Goal: Task Accomplishment & Management: Complete application form

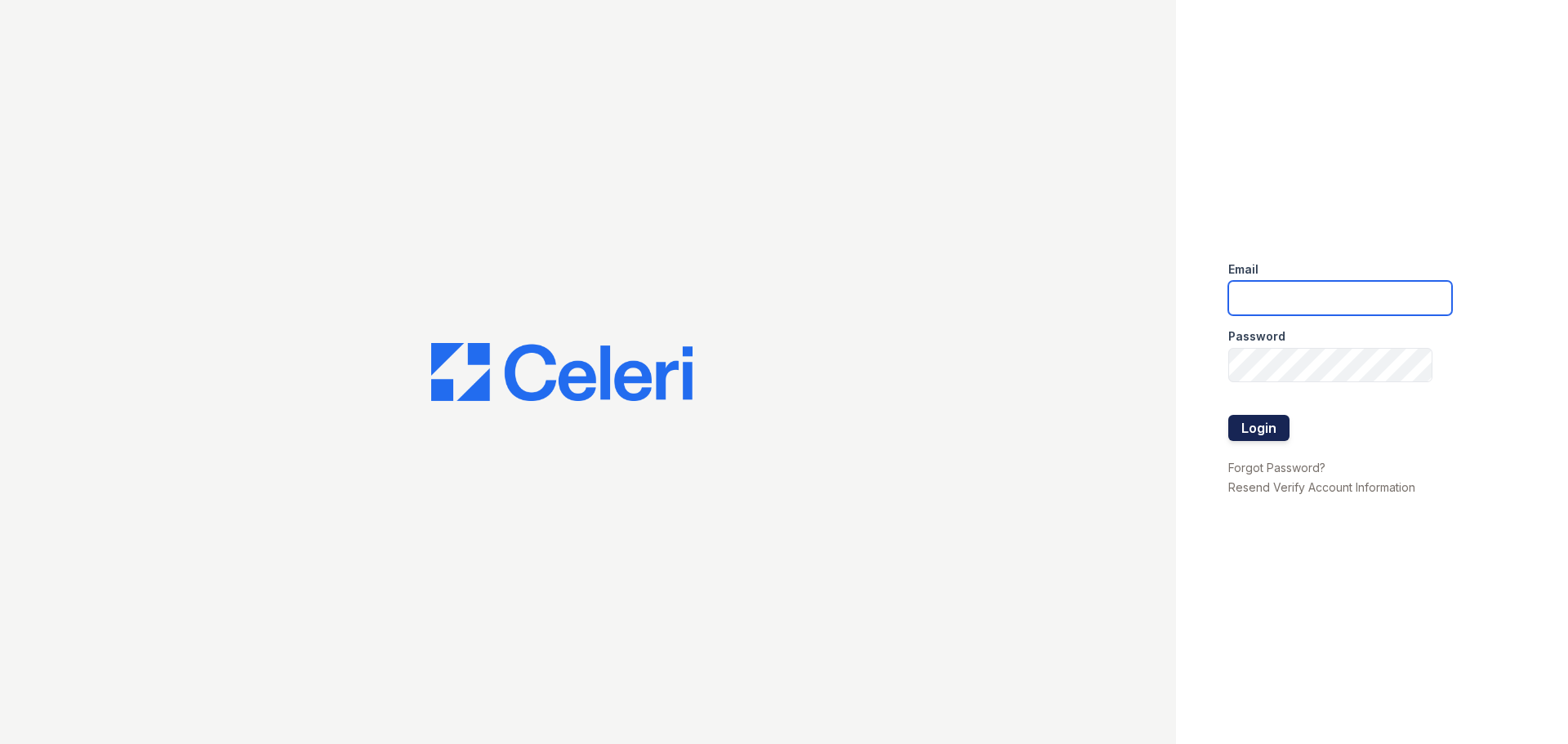
type input "[EMAIL_ADDRESS][DOMAIN_NAME]"
click at [1285, 427] on button "Login" at bounding box center [1259, 428] width 61 height 26
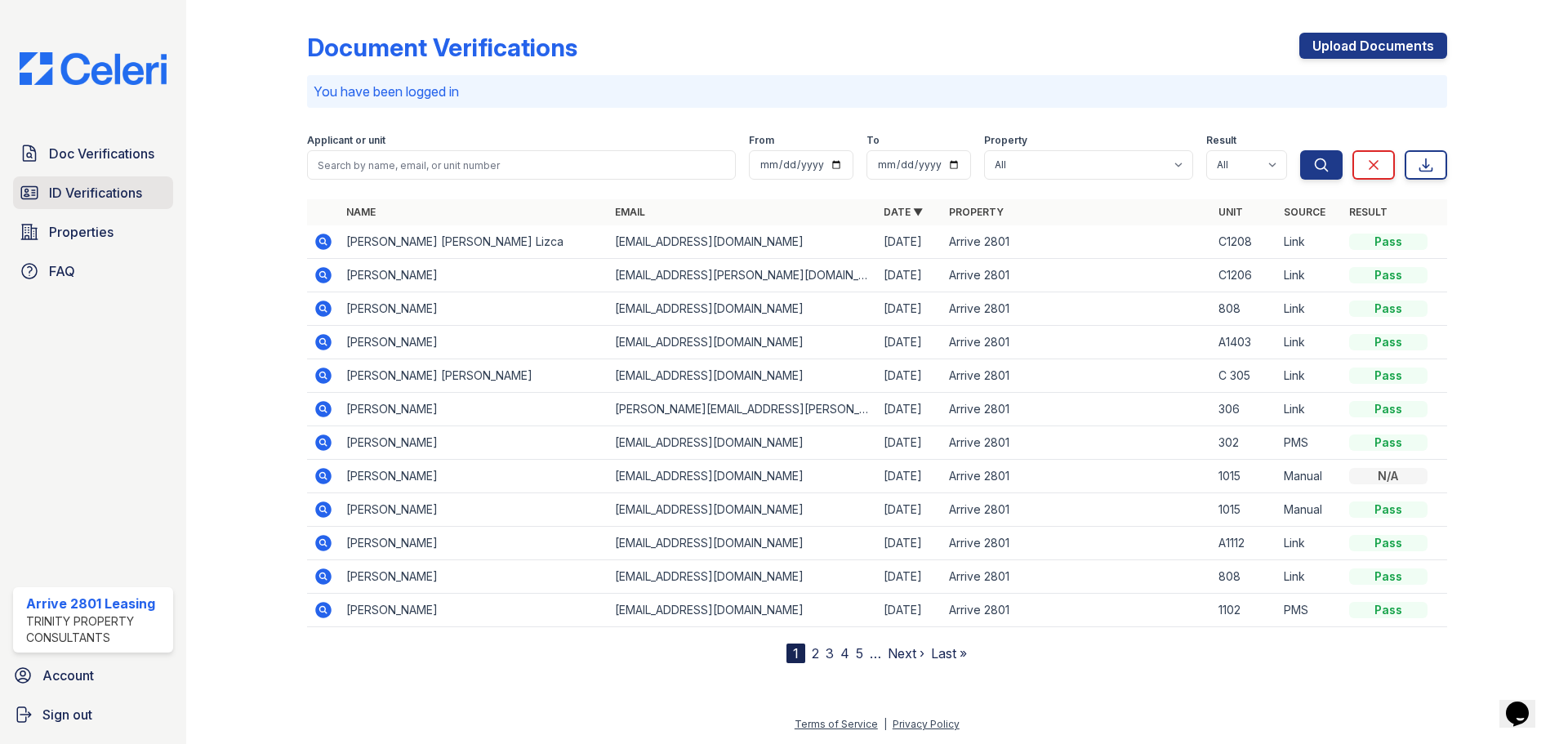
drag, startPoint x: 85, startPoint y: 210, endPoint x: 96, endPoint y: 199, distance: 15.6
click at [86, 210] on div "Doc Verifications ID Verifications Properties FAQ" at bounding box center [93, 212] width 173 height 150
click at [96, 199] on span "ID Verifications" at bounding box center [96, 192] width 93 height 20
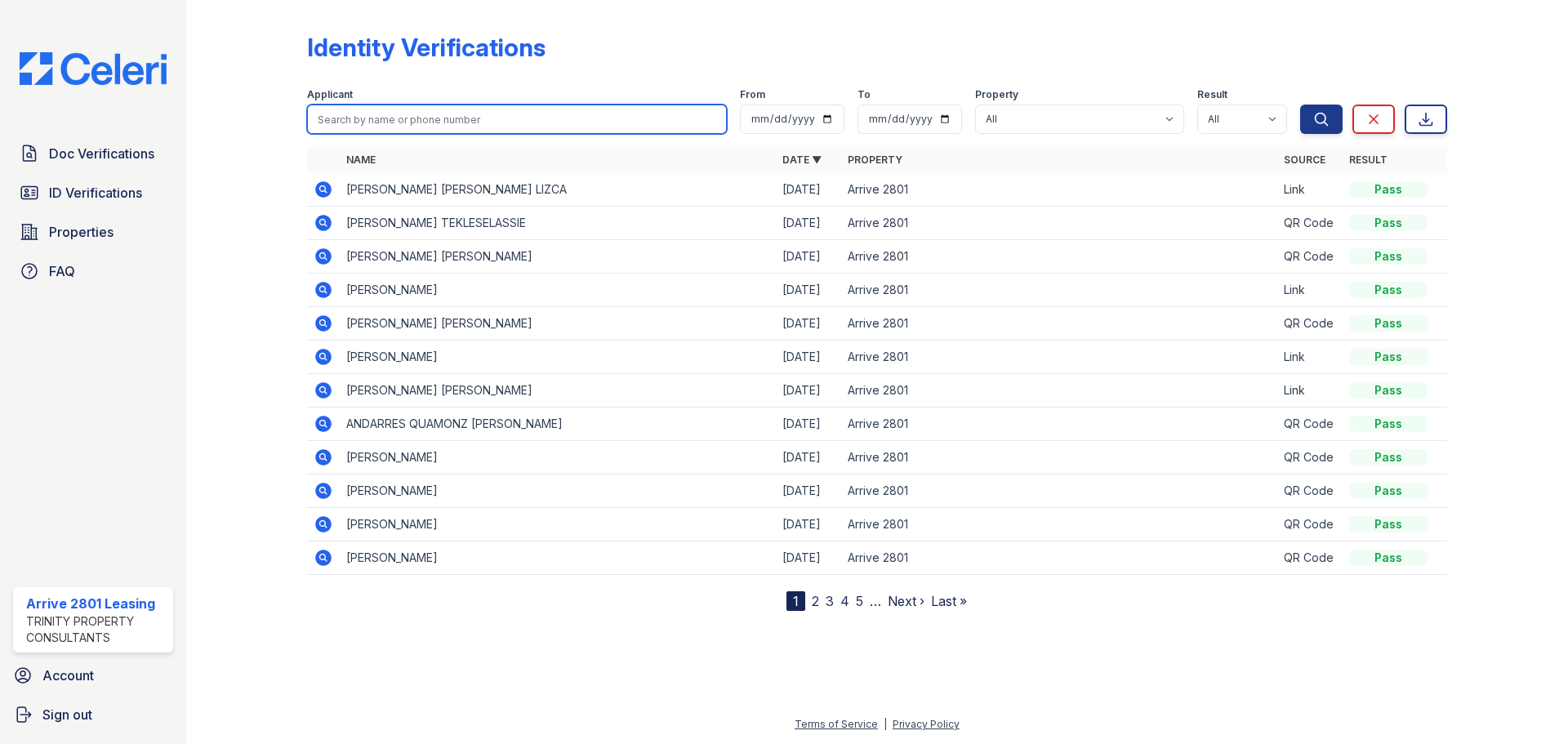
click at [414, 116] on input "search" at bounding box center [516, 119] width 420 height 29
type input "juan larios"
click at [1300, 104] on button "Search" at bounding box center [1321, 119] width 42 height 29
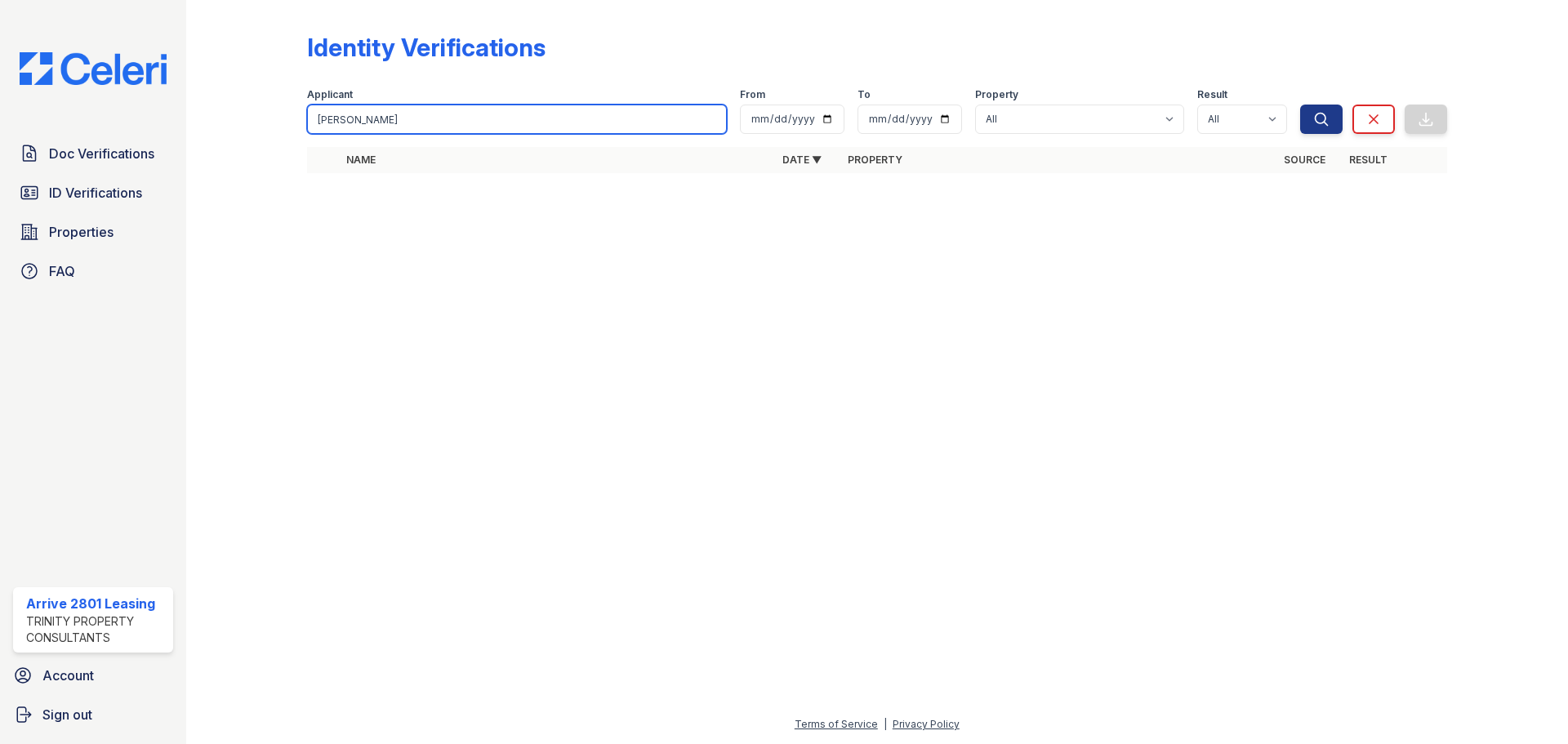
drag, startPoint x: 401, startPoint y: 116, endPoint x: 276, endPoint y: 117, distance: 125.0
click at [276, 117] on div "Identity Verifications Filter Applicant juan larios From To Property All Arrive…" at bounding box center [876, 108] width 1329 height 216
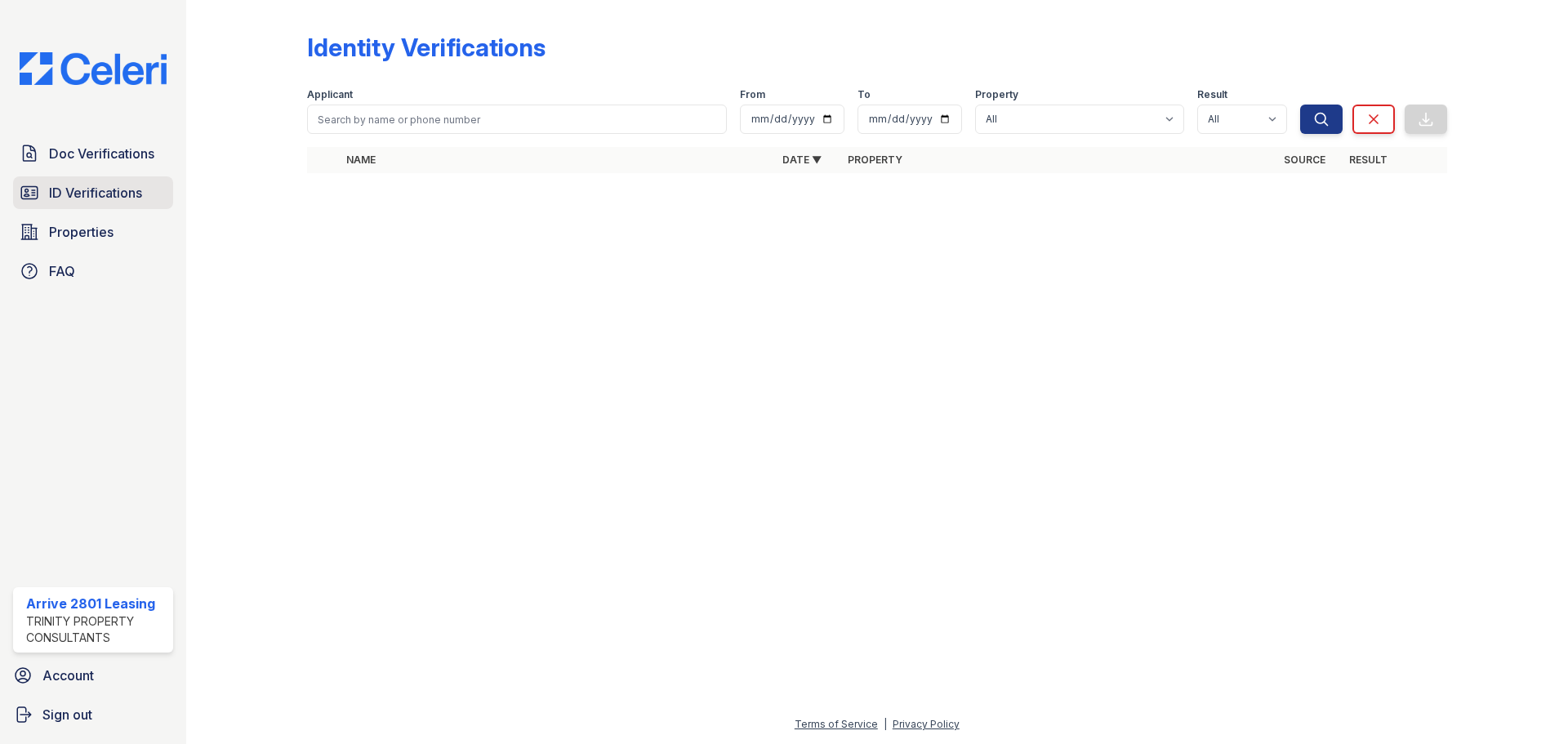
click at [126, 191] on span "ID Verifications" at bounding box center [96, 192] width 93 height 20
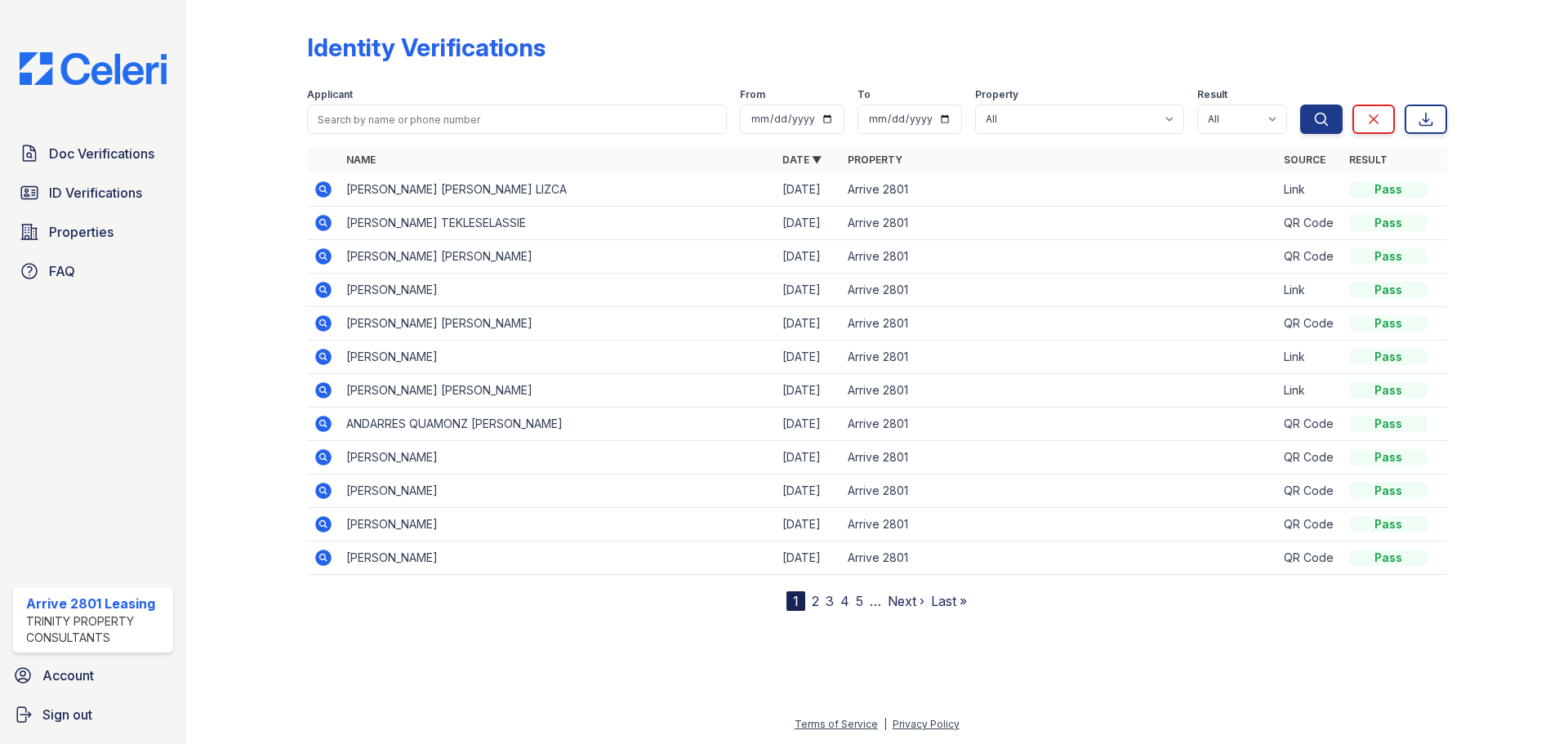
click at [813, 605] on link "2" at bounding box center [815, 601] width 8 height 16
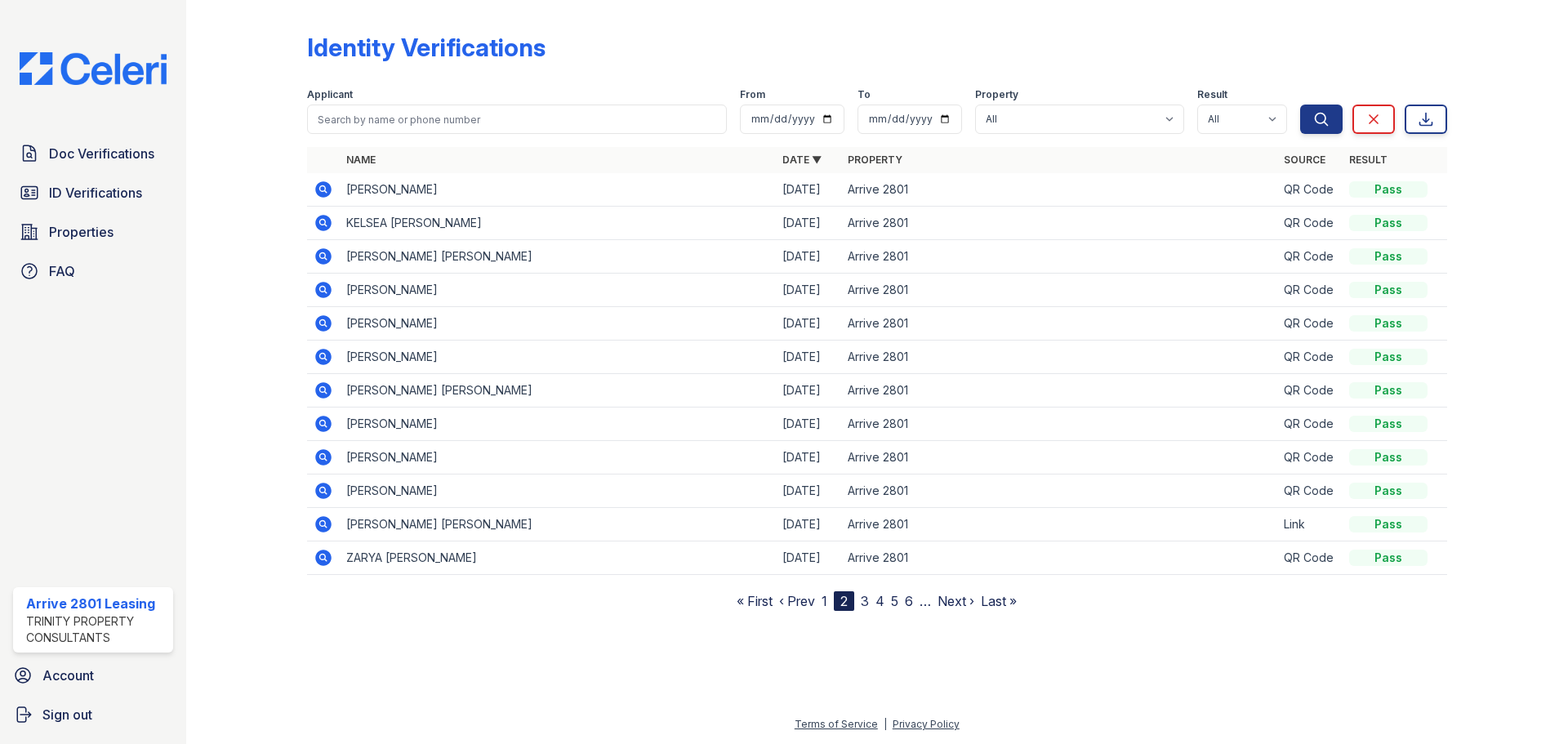
click at [868, 599] on link "3" at bounding box center [864, 601] width 8 height 16
click at [872, 601] on link "4" at bounding box center [873, 601] width 9 height 16
click at [884, 603] on link "5" at bounding box center [880, 601] width 8 height 16
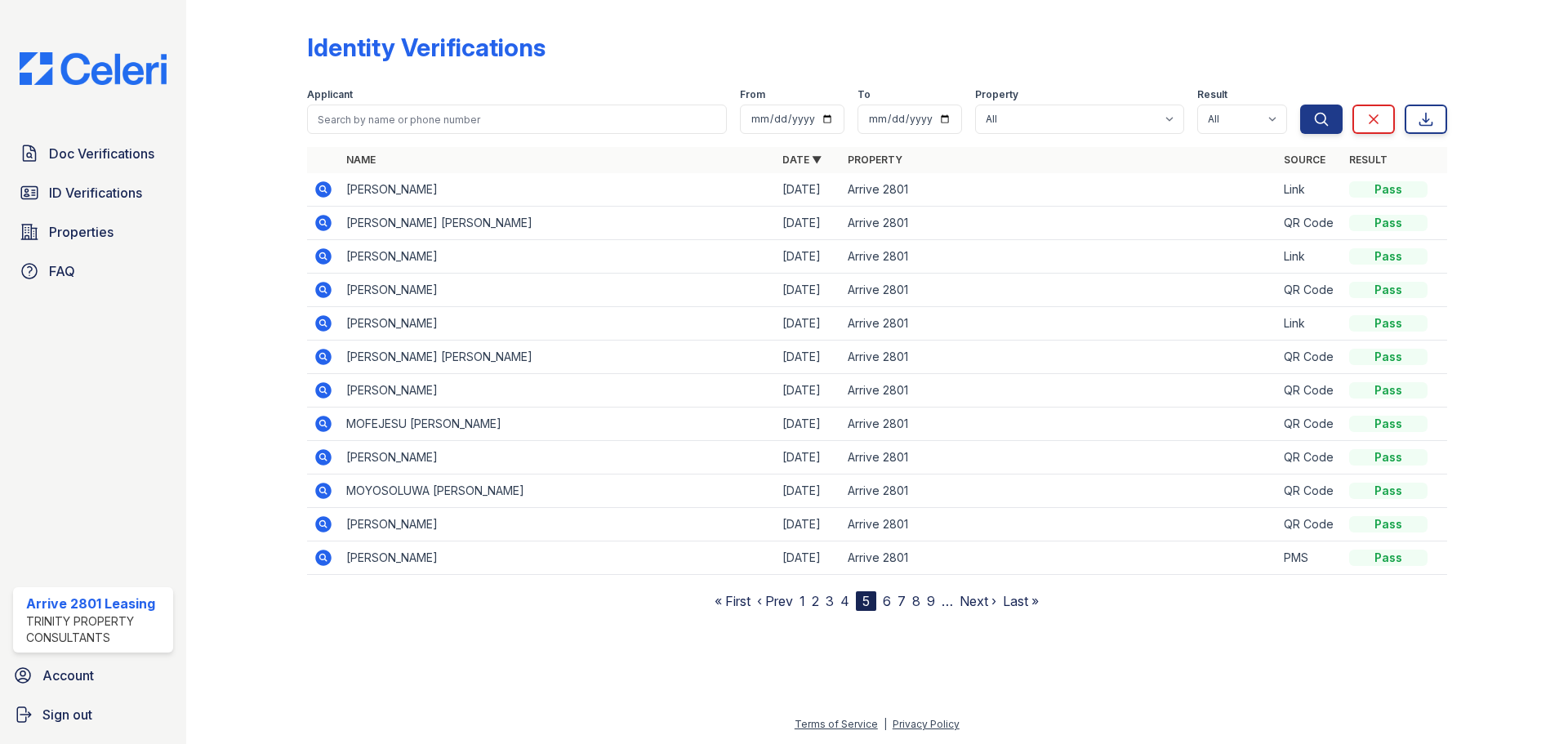
click at [888, 599] on link "6" at bounding box center [887, 601] width 8 height 16
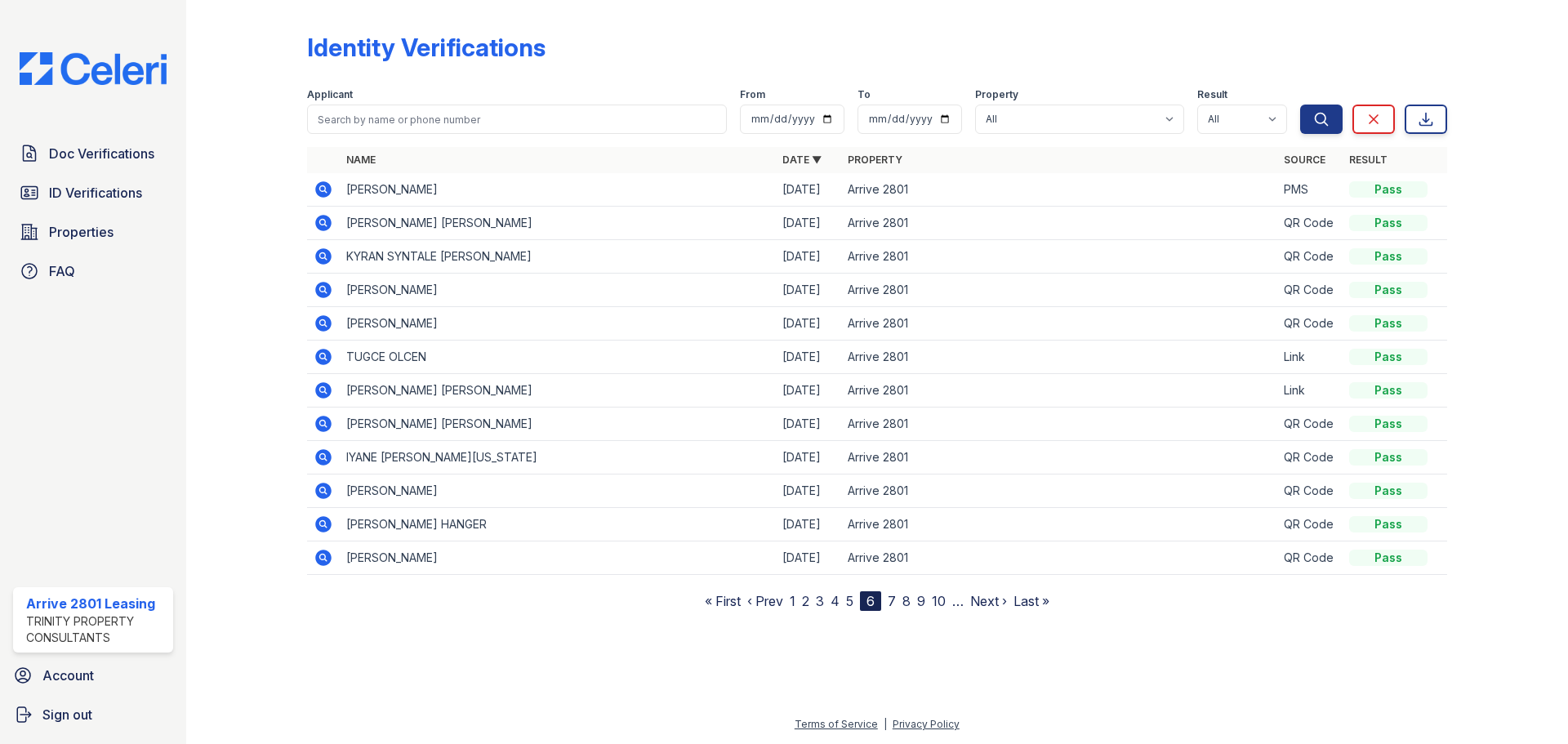
click at [892, 603] on link "7" at bounding box center [891, 601] width 8 height 16
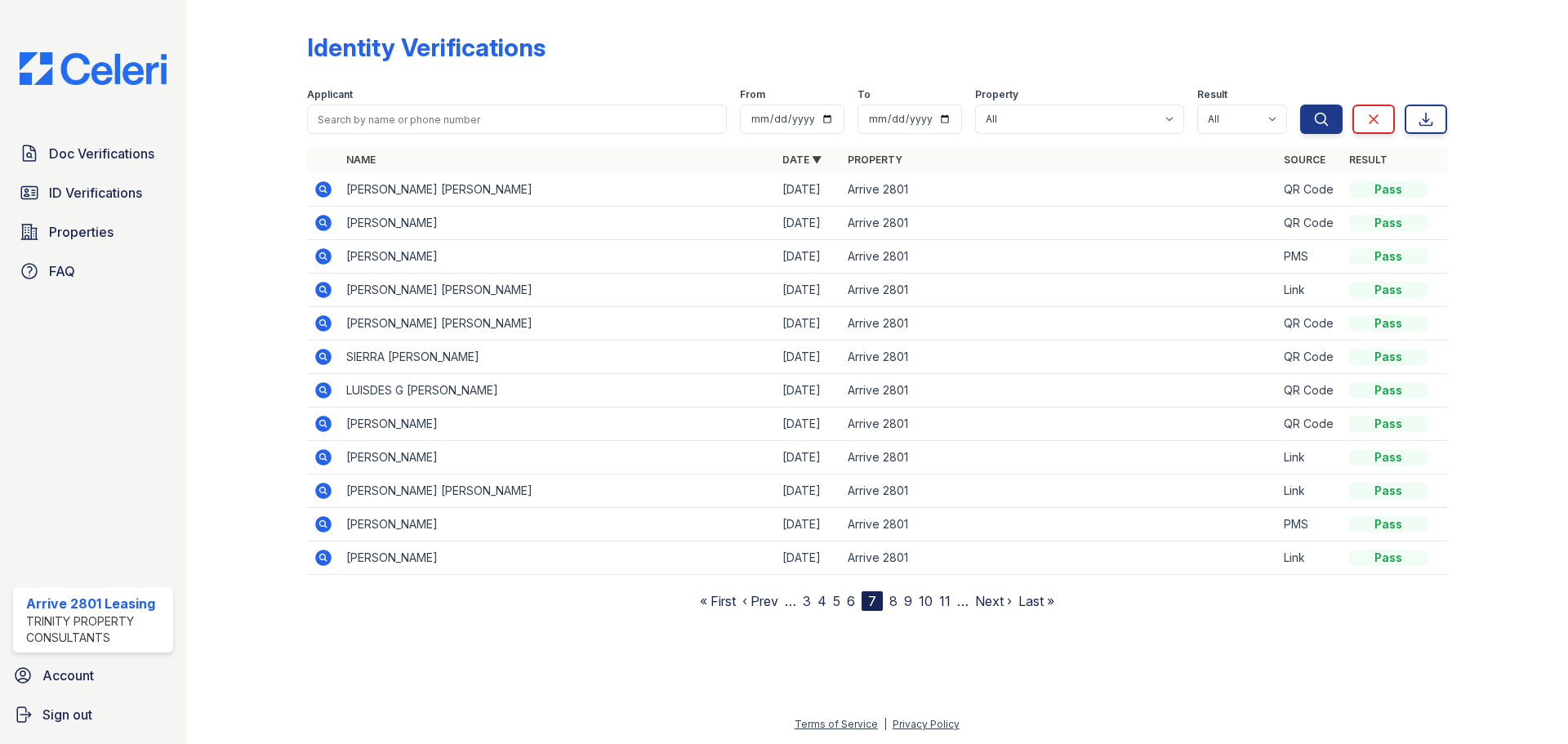
click at [899, 601] on nav "« First ‹ Prev … 3 4 5 6 7 8 9 10 11 … Next › Last »" at bounding box center [876, 601] width 354 height 20
click at [894, 603] on link "8" at bounding box center [893, 601] width 8 height 16
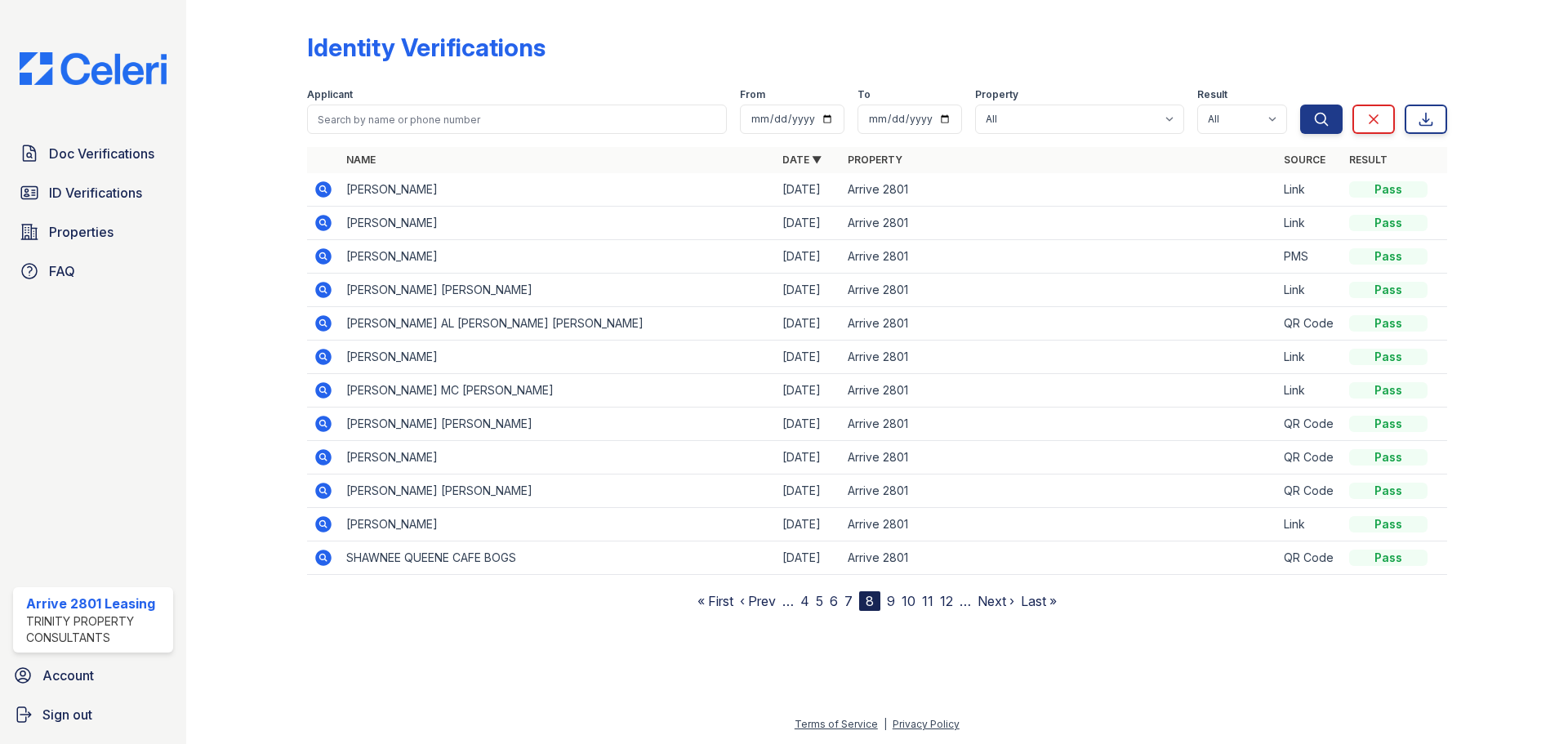
click at [889, 603] on link "9" at bounding box center [890, 601] width 8 height 16
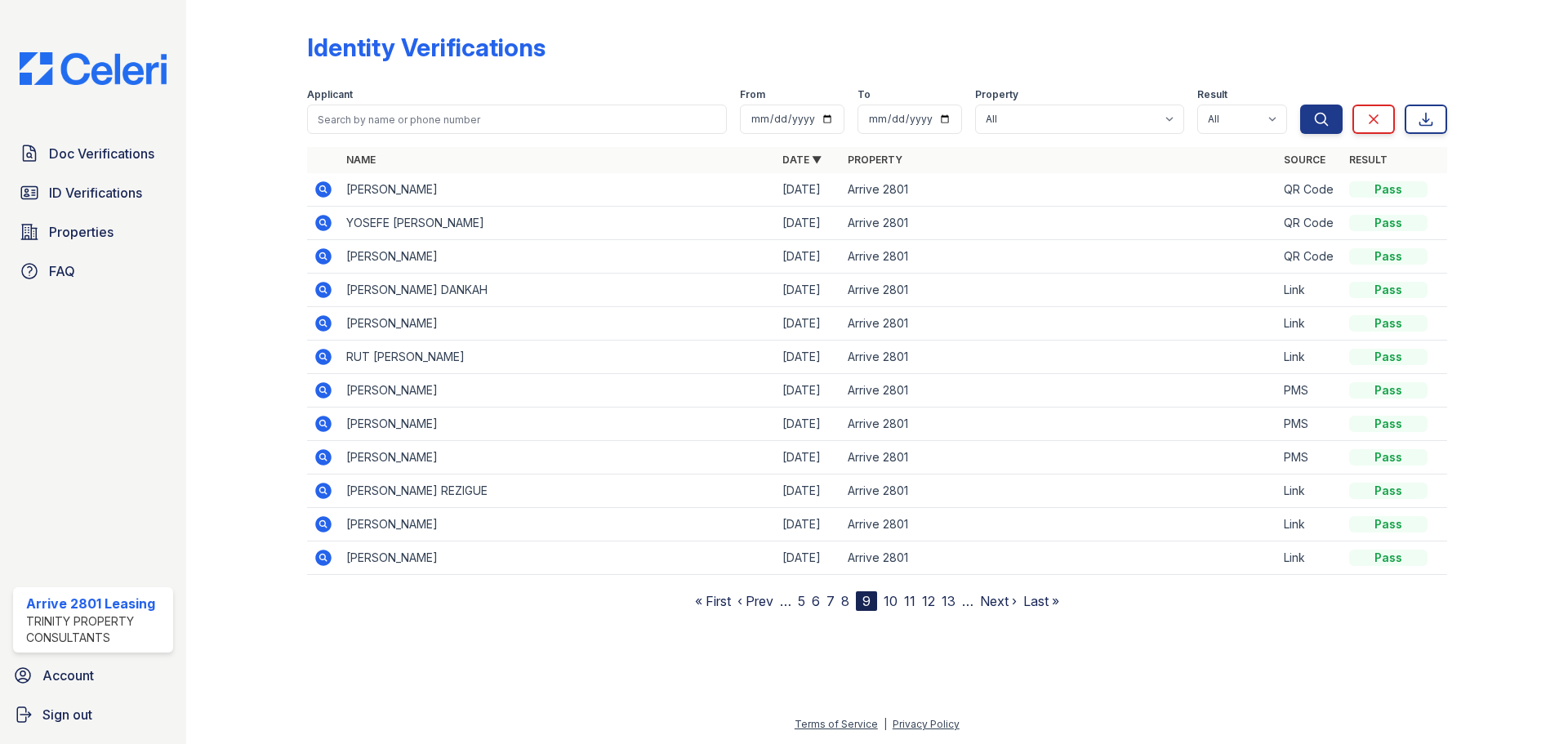
click at [897, 603] on link "10" at bounding box center [891, 601] width 14 height 16
click at [890, 595] on link "11" at bounding box center [891, 601] width 11 height 16
click at [901, 603] on nav "« First ‹ Prev … 7 8 9 10 11 12 13 14 15 … Next › Last »" at bounding box center [876, 601] width 376 height 20
click at [898, 602] on link "12" at bounding box center [893, 601] width 13 height 16
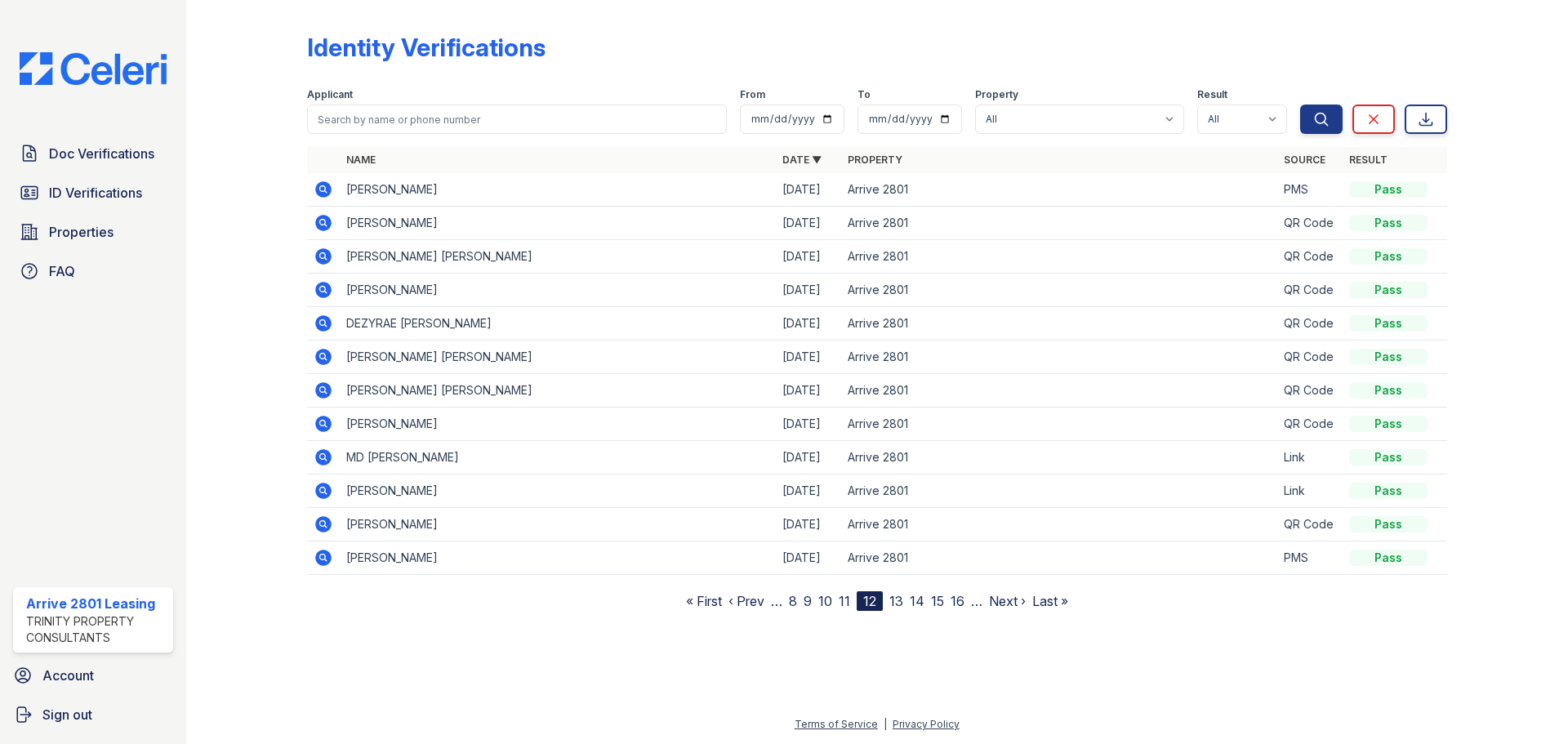
click at [899, 603] on link "13" at bounding box center [896, 601] width 14 height 16
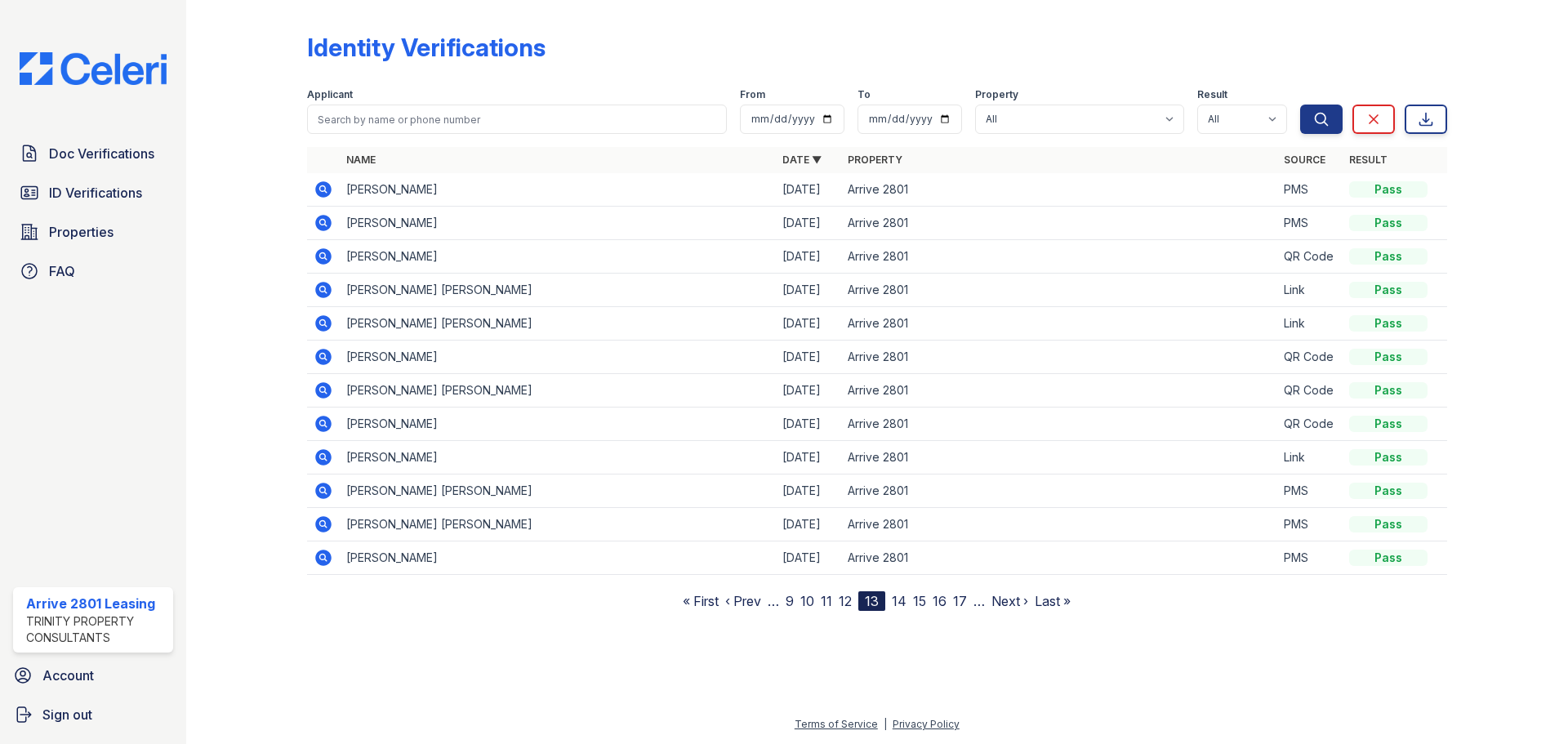
click at [895, 603] on link "14" at bounding box center [899, 601] width 15 height 16
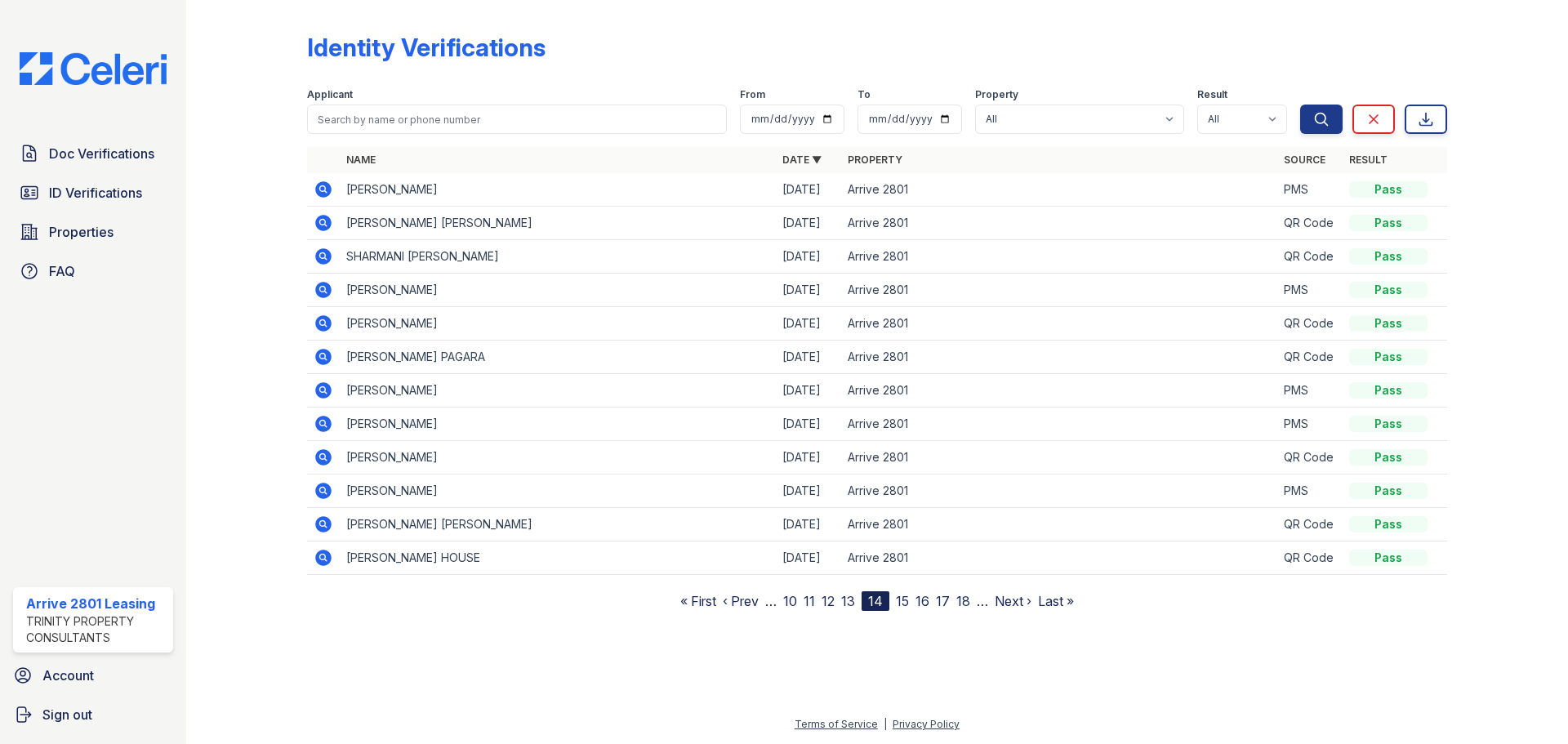
click at [900, 603] on link "15" at bounding box center [902, 601] width 13 height 16
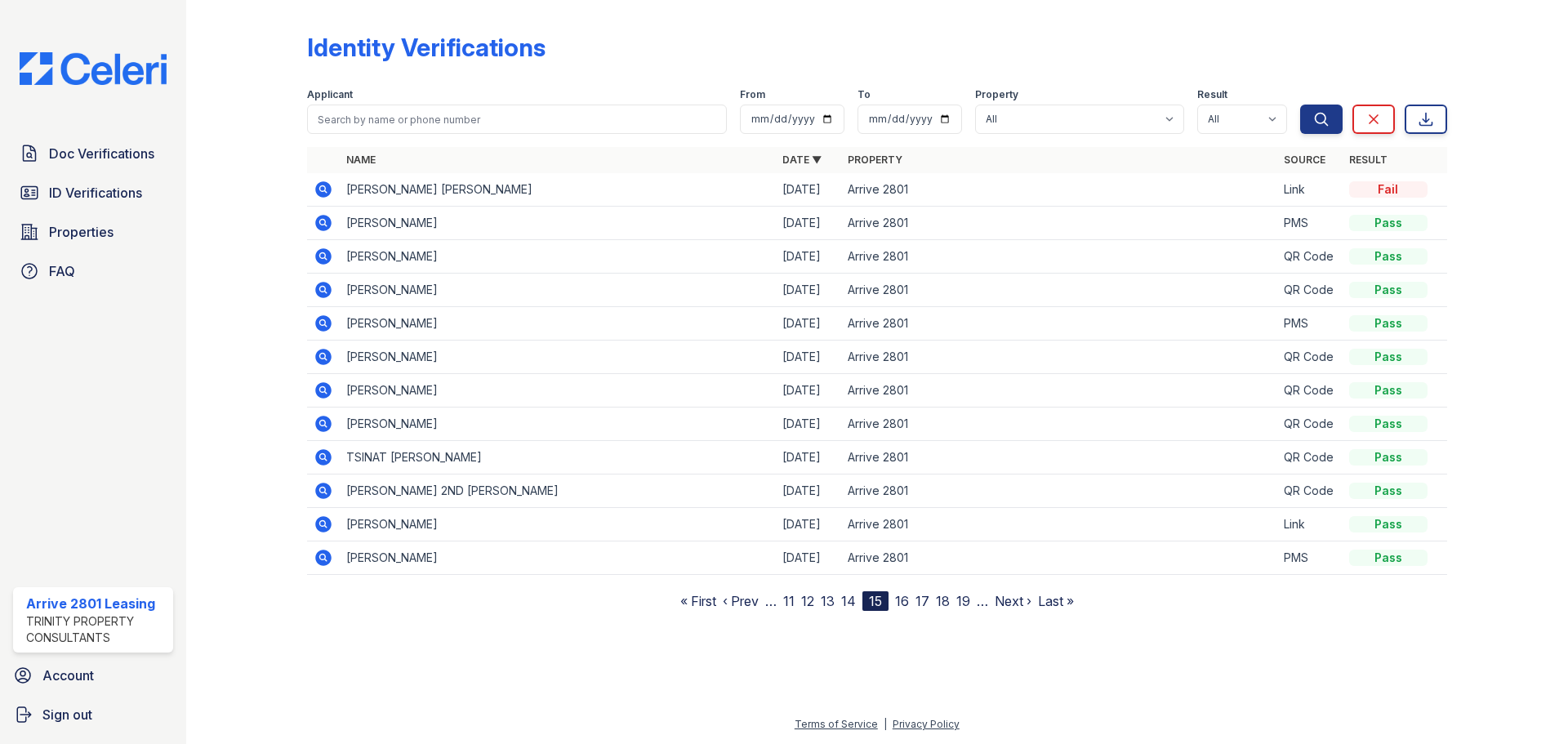
click at [902, 603] on link "16" at bounding box center [902, 601] width 14 height 16
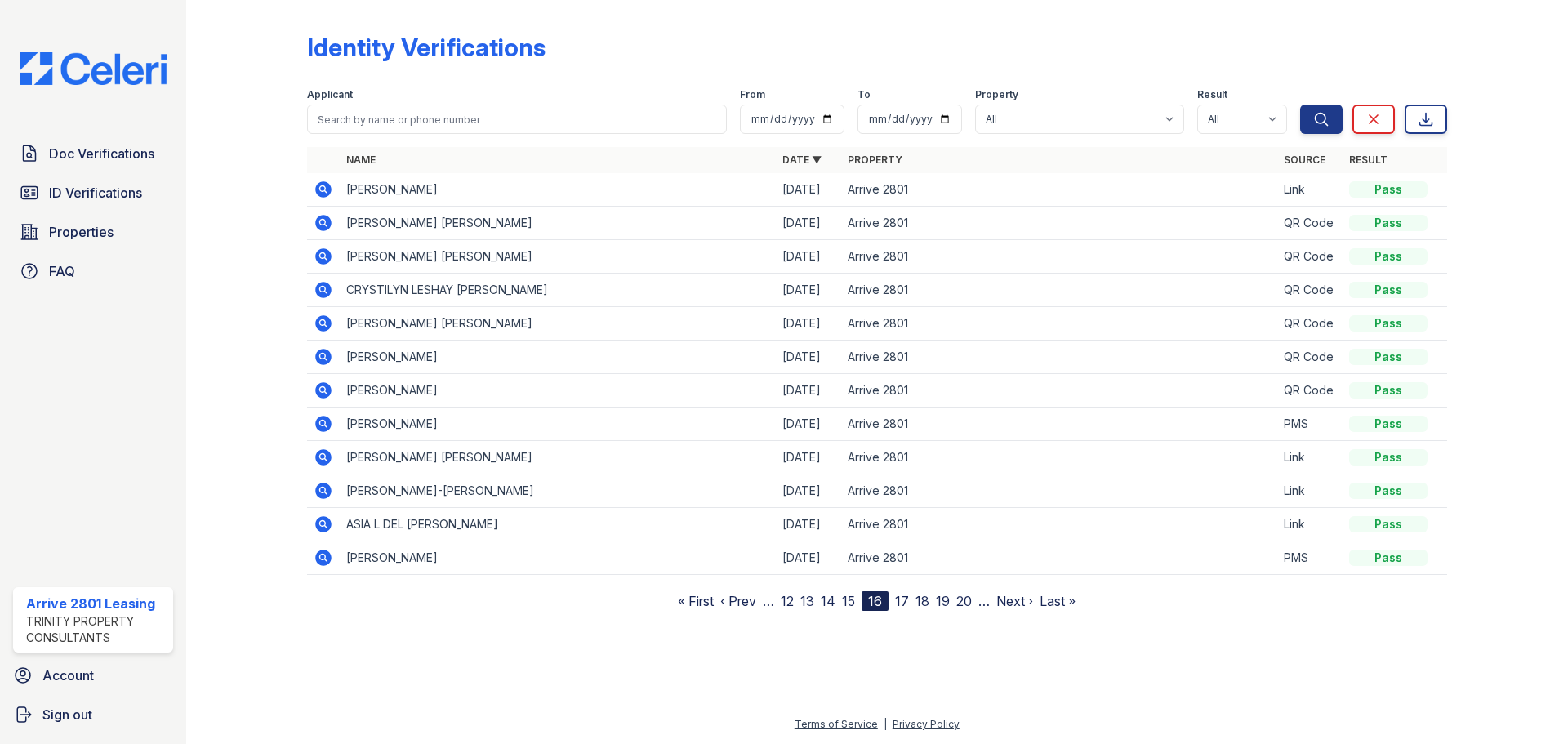
click at [903, 605] on link "17" at bounding box center [902, 601] width 14 height 16
click at [900, 601] on link "18" at bounding box center [903, 601] width 14 height 16
click at [900, 598] on link "19" at bounding box center [903, 601] width 14 height 16
click at [902, 604] on link "20" at bounding box center [902, 601] width 16 height 16
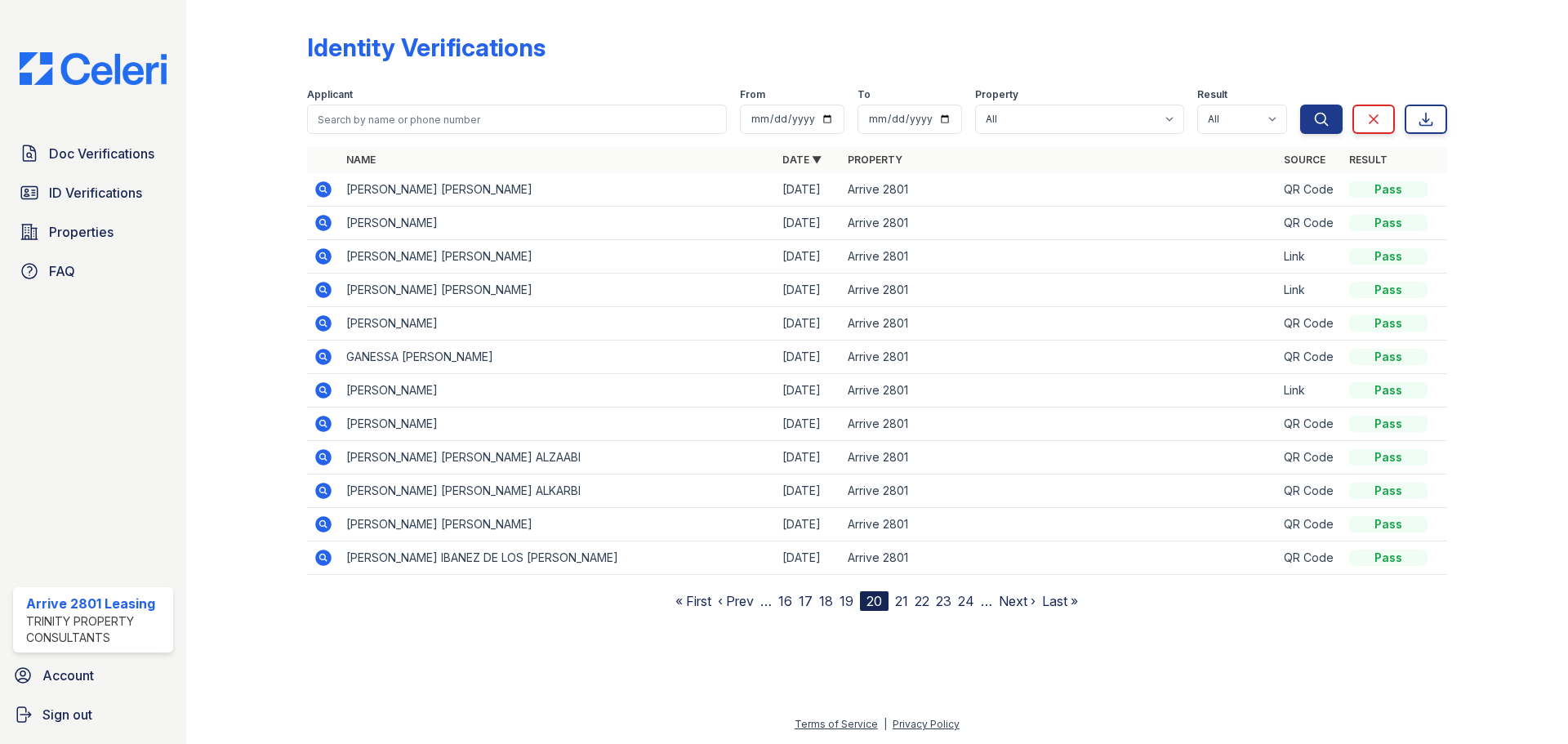
click at [903, 608] on link "21" at bounding box center [901, 601] width 13 height 16
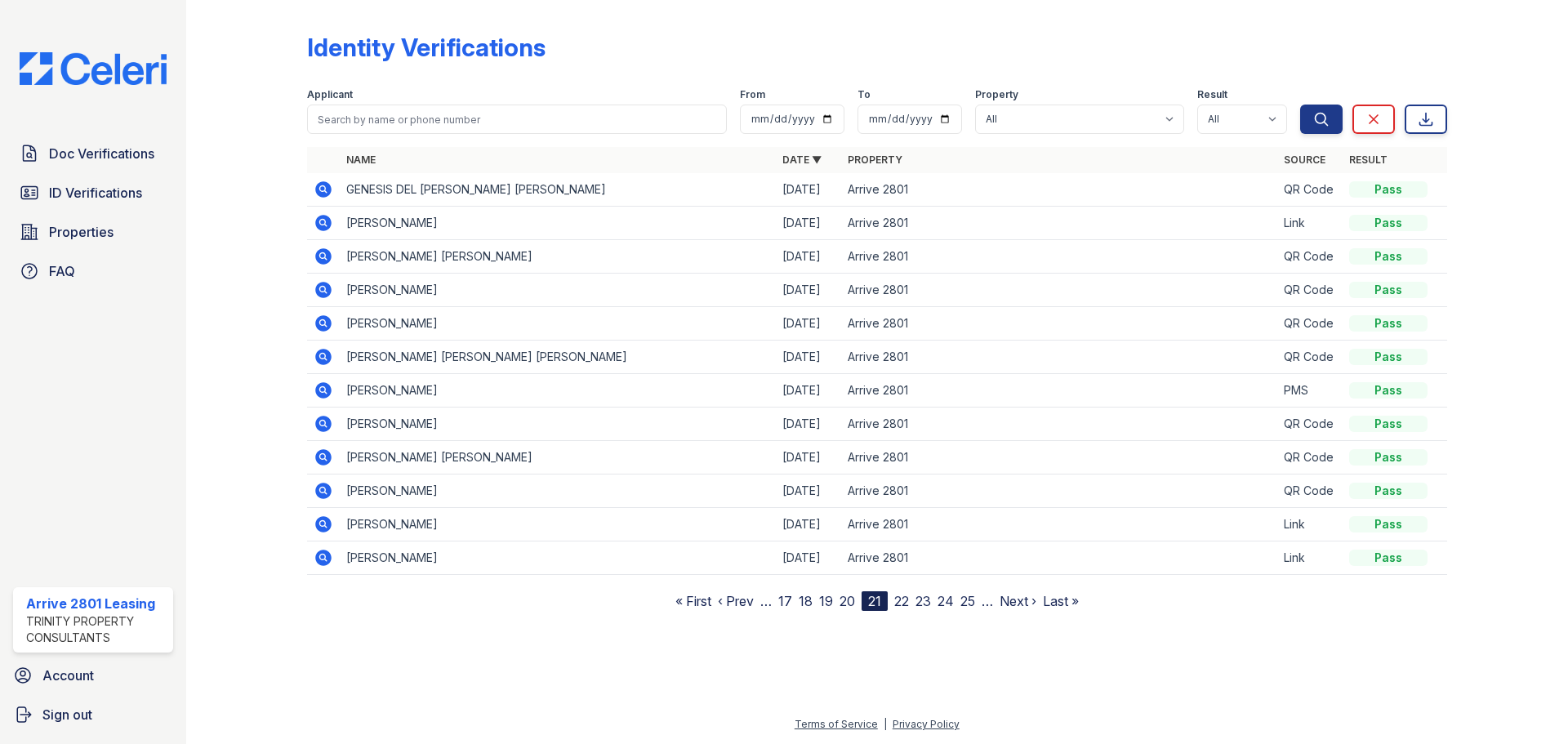
click at [899, 603] on link "22" at bounding box center [901, 601] width 15 height 16
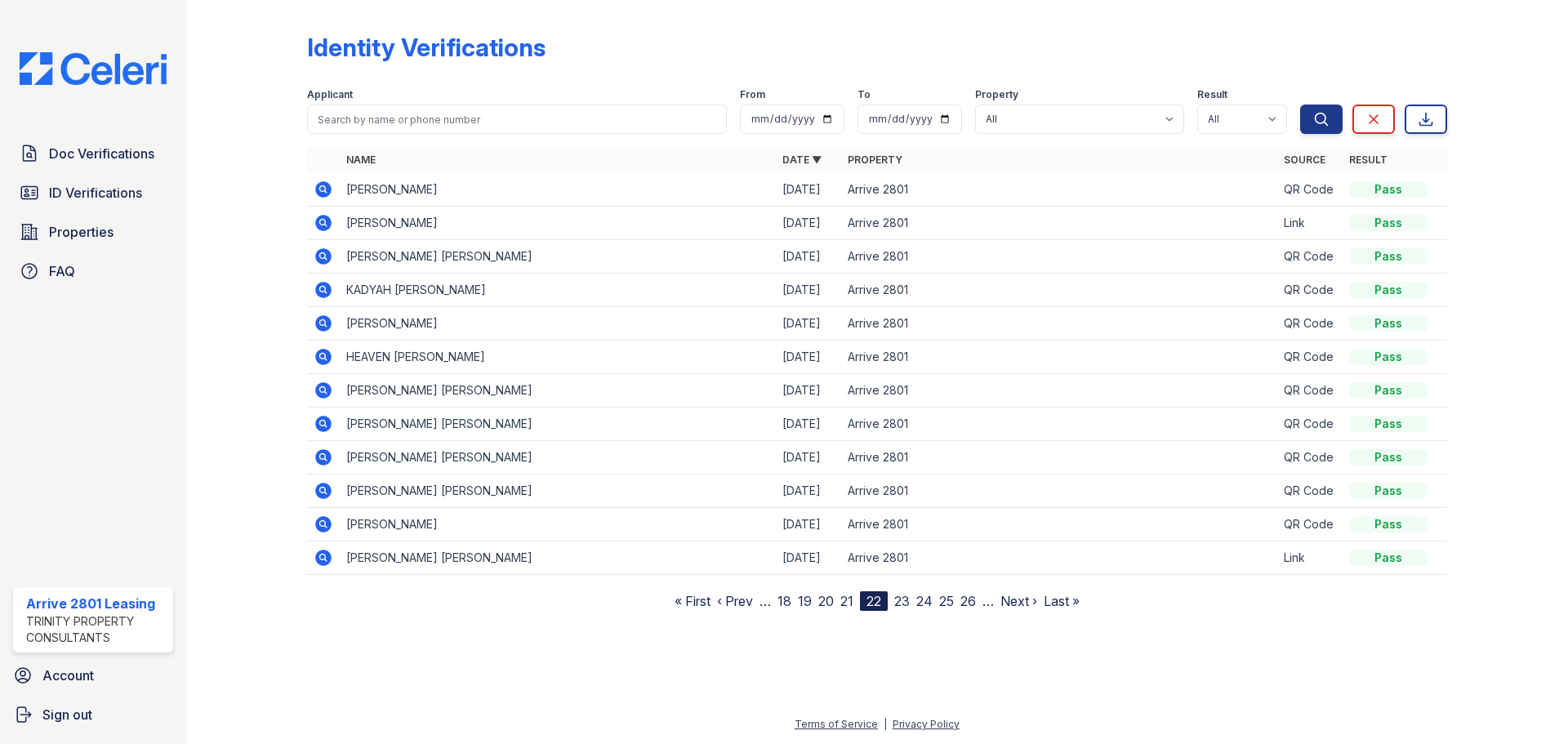
click at [898, 604] on link "23" at bounding box center [902, 601] width 16 height 16
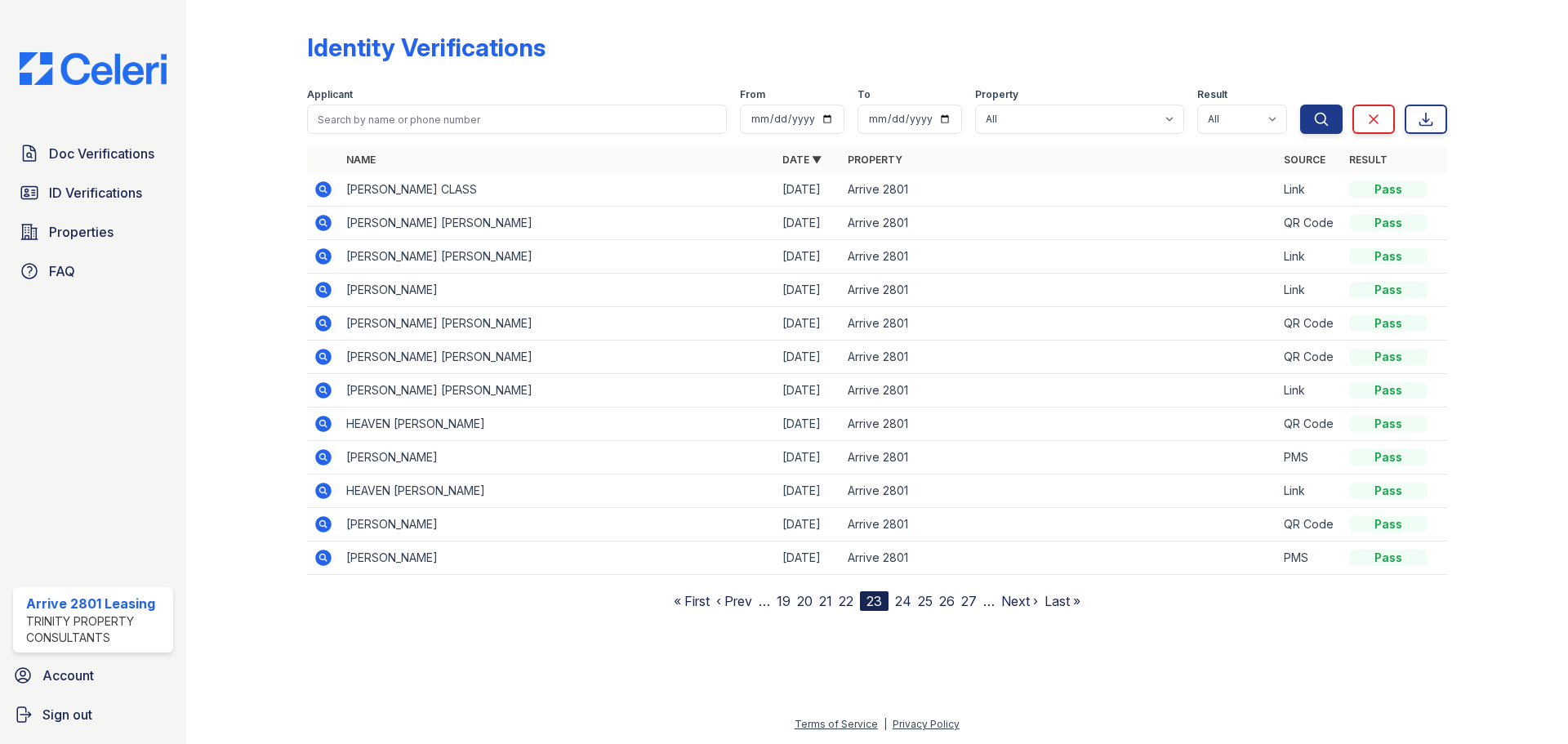
click at [895, 606] on link "24" at bounding box center [903, 601] width 16 height 16
click at [901, 599] on link "25" at bounding box center [904, 601] width 15 height 16
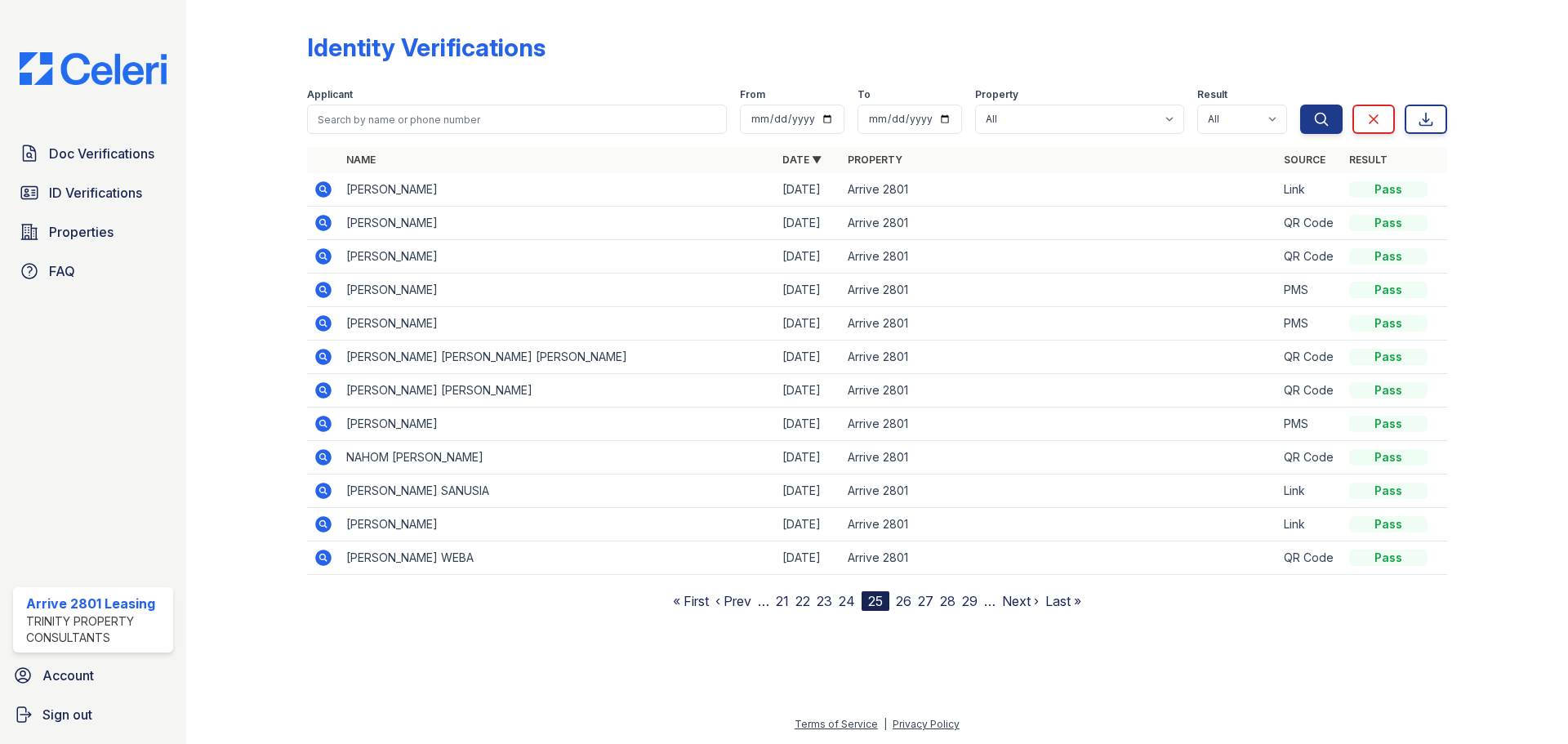
click at [842, 603] on link "24" at bounding box center [846, 601] width 16 height 16
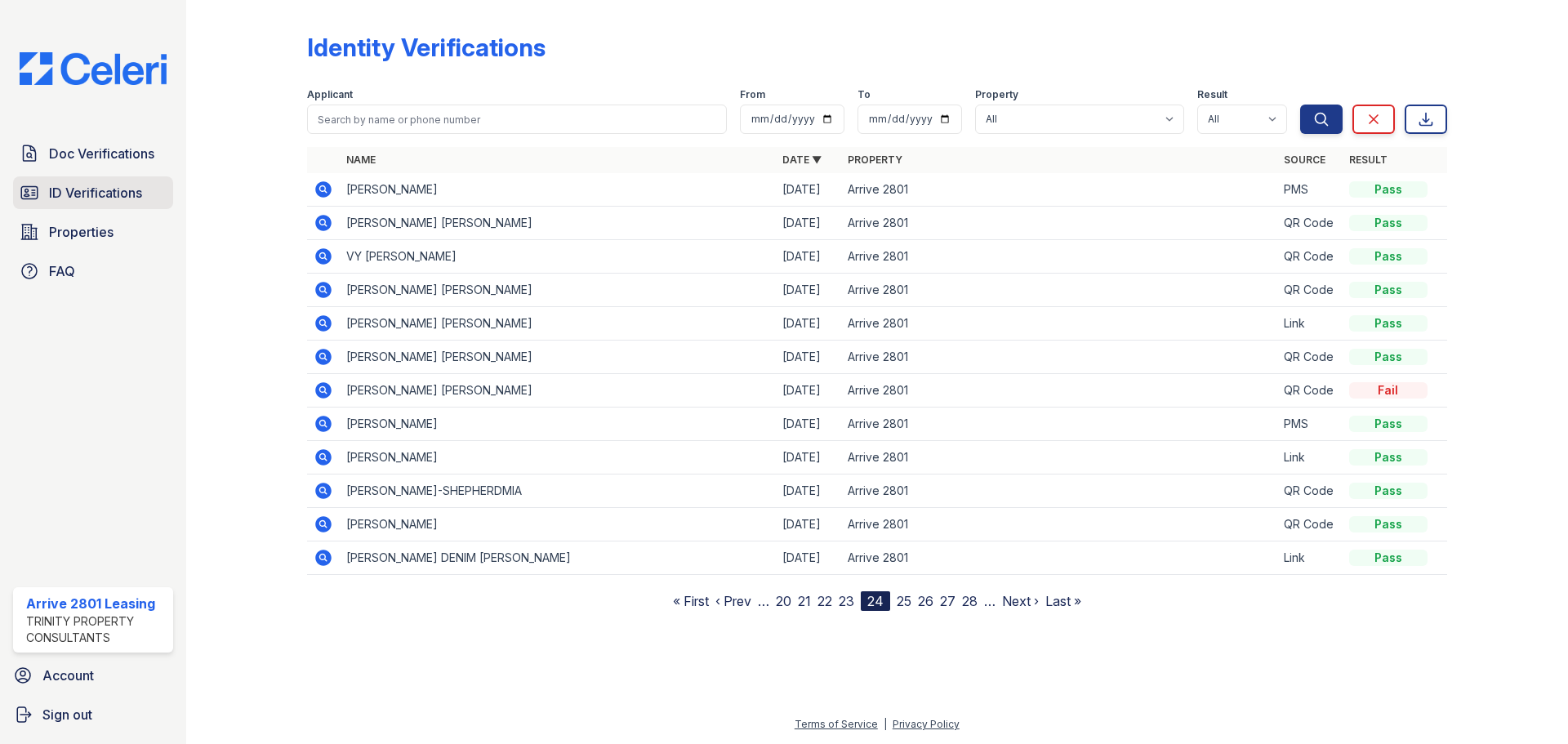
click at [97, 188] on span "ID Verifications" at bounding box center [96, 192] width 93 height 20
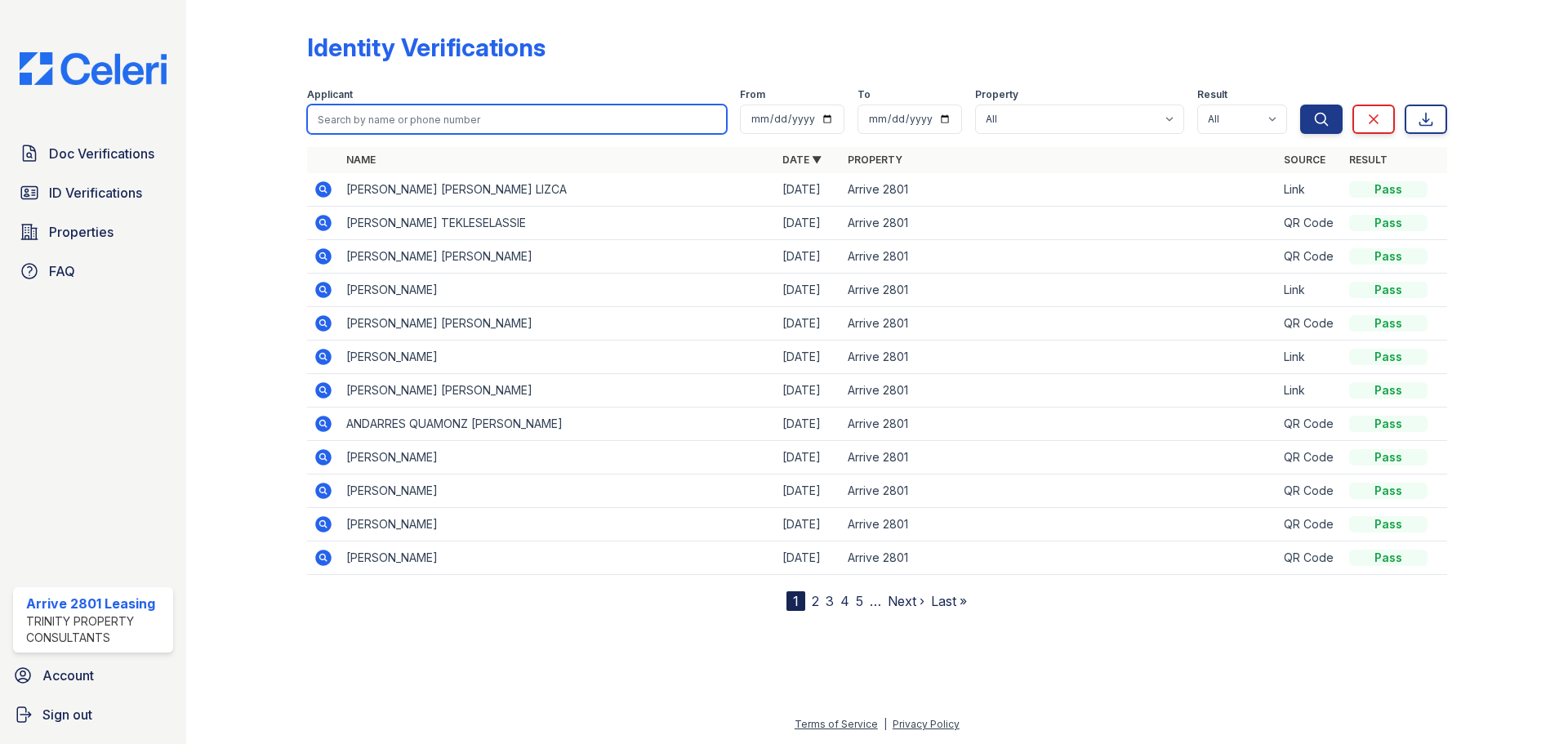
click at [481, 131] on input "search" at bounding box center [516, 119] width 420 height 29
type input "C 906"
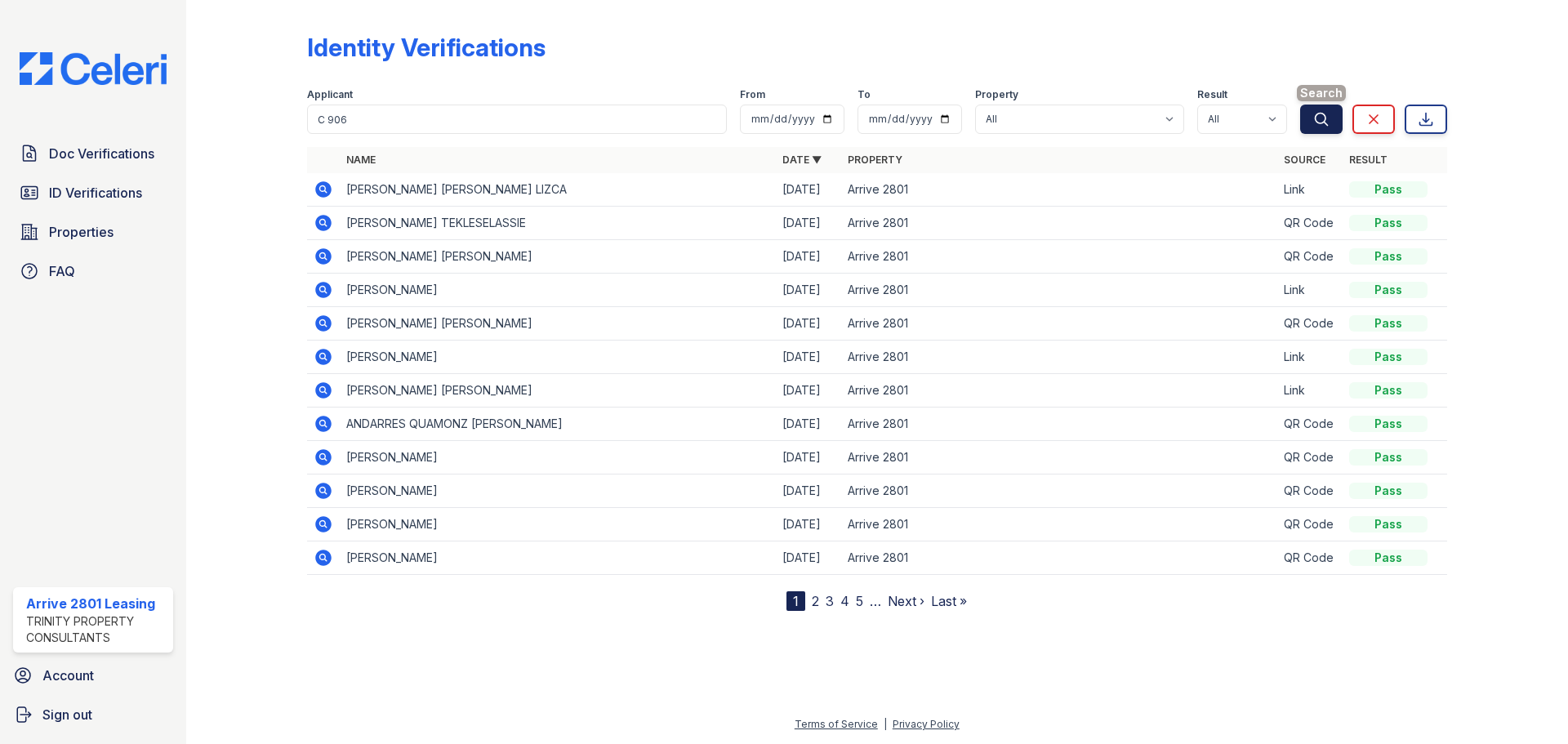
click at [1328, 124] on icon "submit" at bounding box center [1321, 119] width 16 height 16
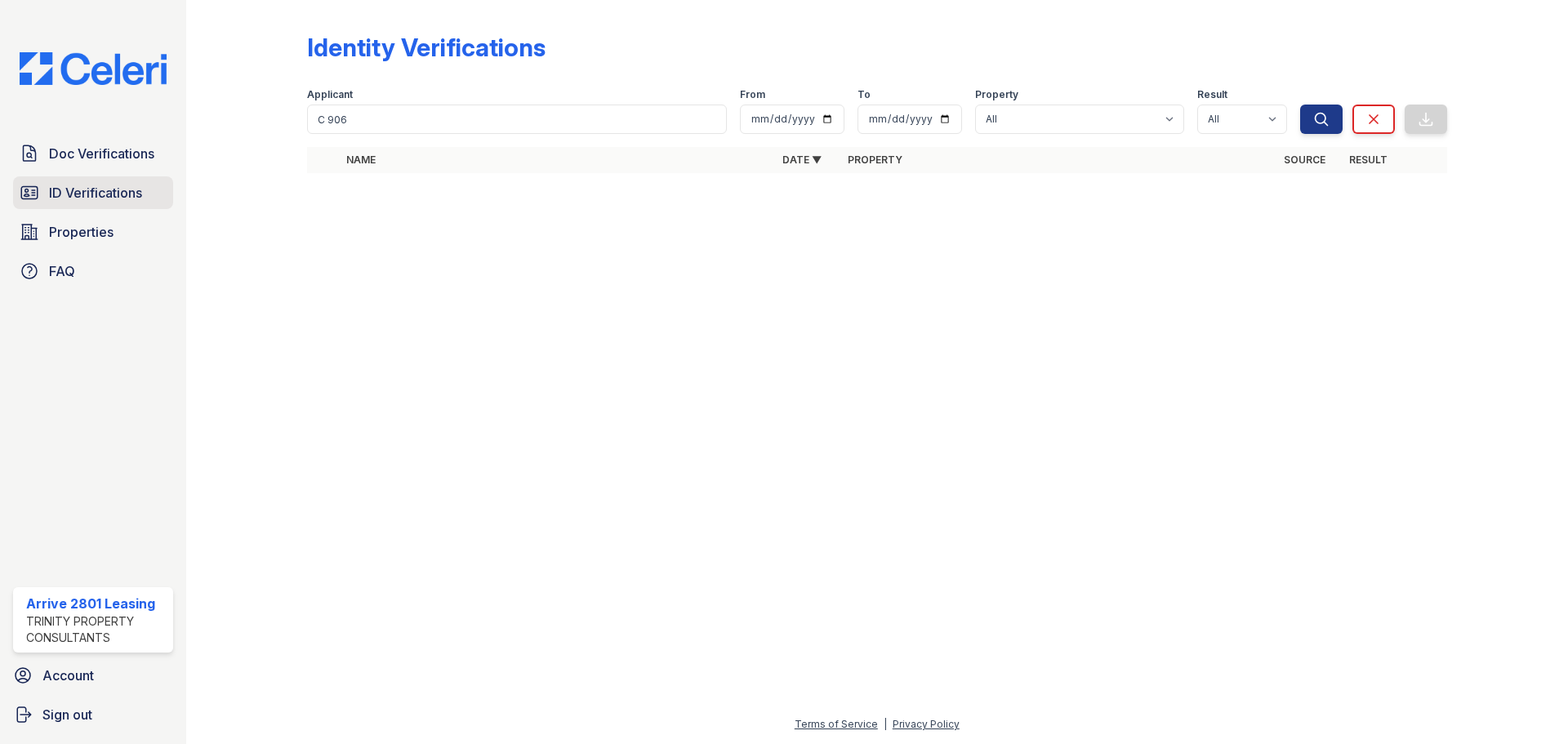
click at [121, 194] on span "ID Verifications" at bounding box center [96, 192] width 93 height 20
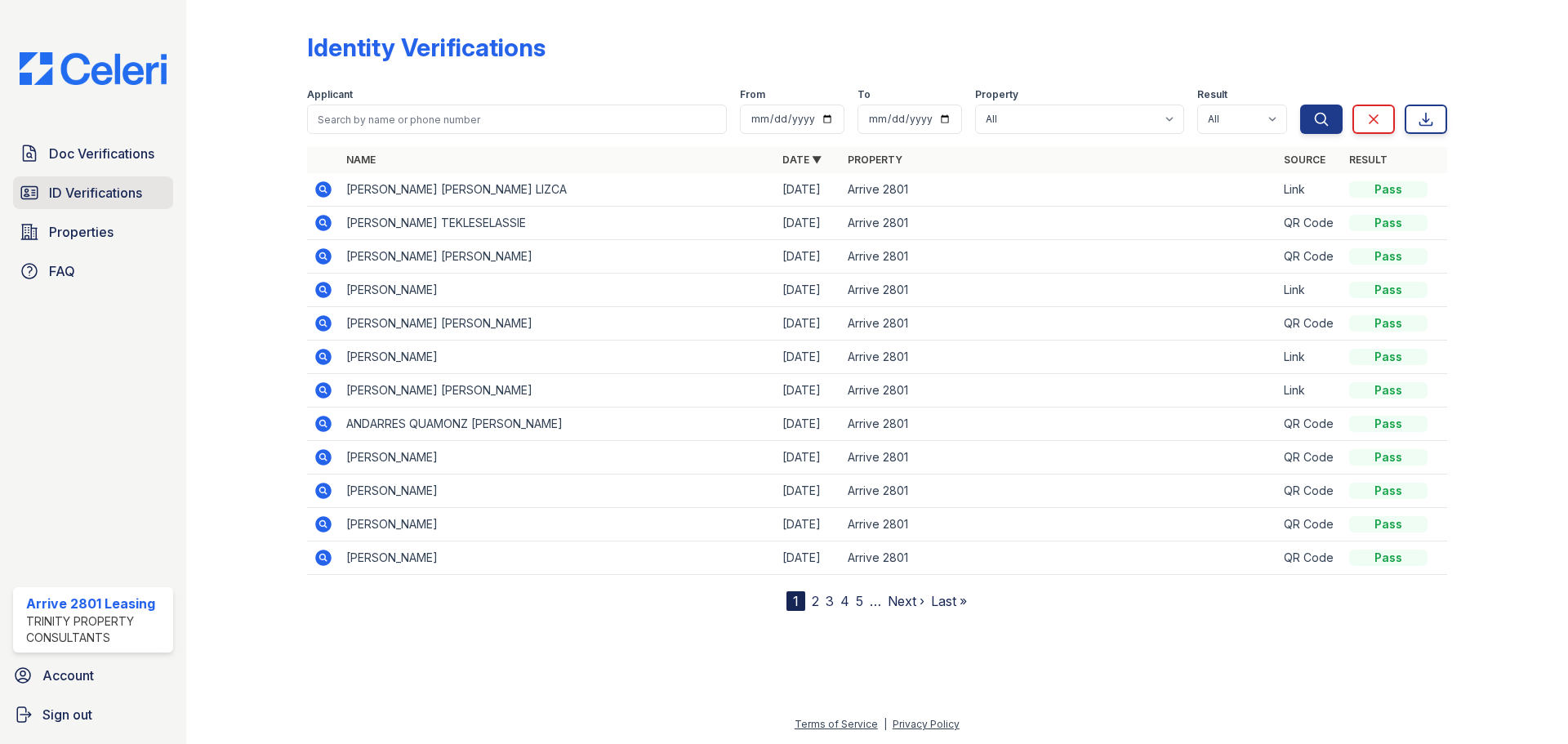
click at [105, 197] on span "ID Verifications" at bounding box center [96, 192] width 93 height 20
click at [123, 155] on span "Doc Verifications" at bounding box center [102, 153] width 105 height 20
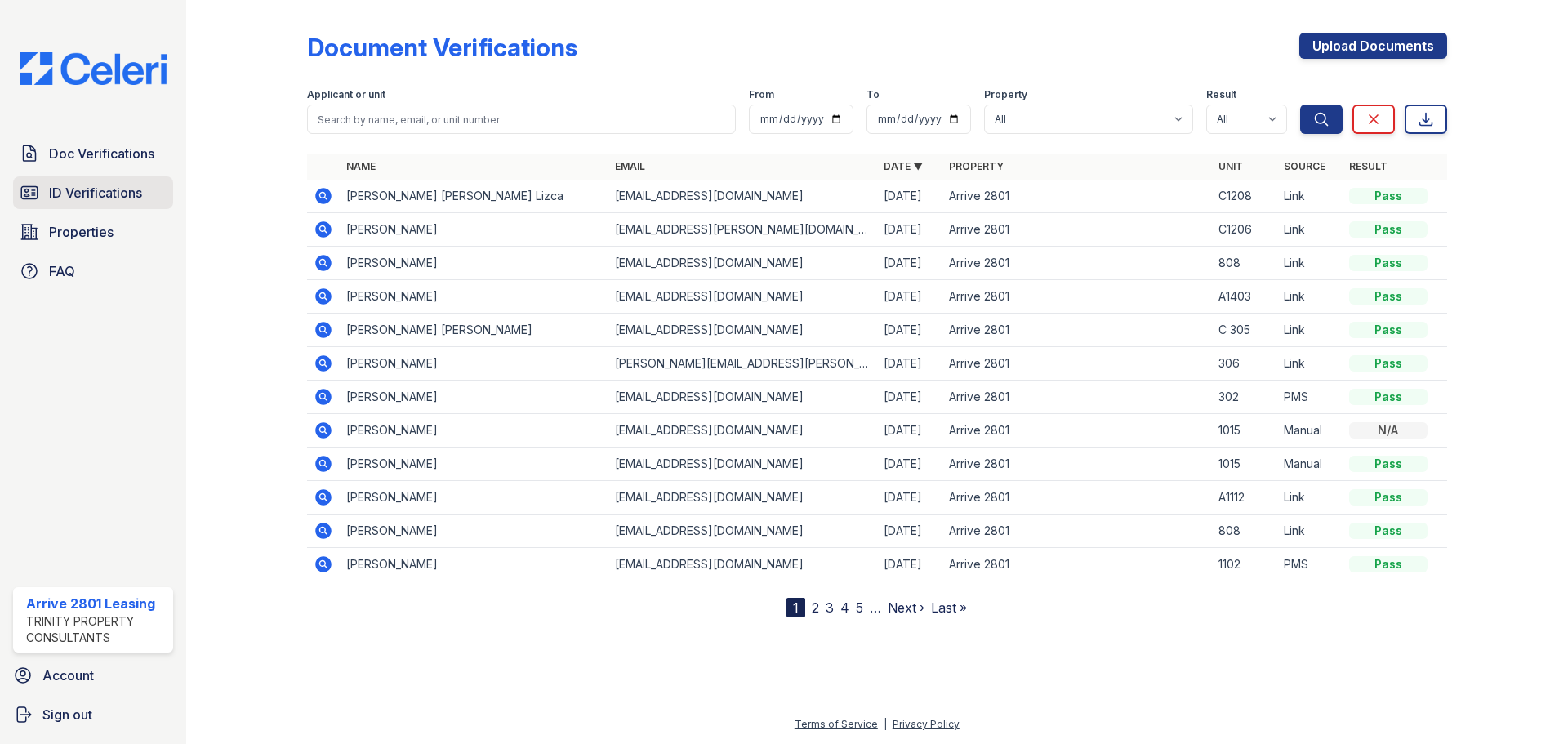
click at [98, 185] on span "ID Verifications" at bounding box center [96, 192] width 93 height 20
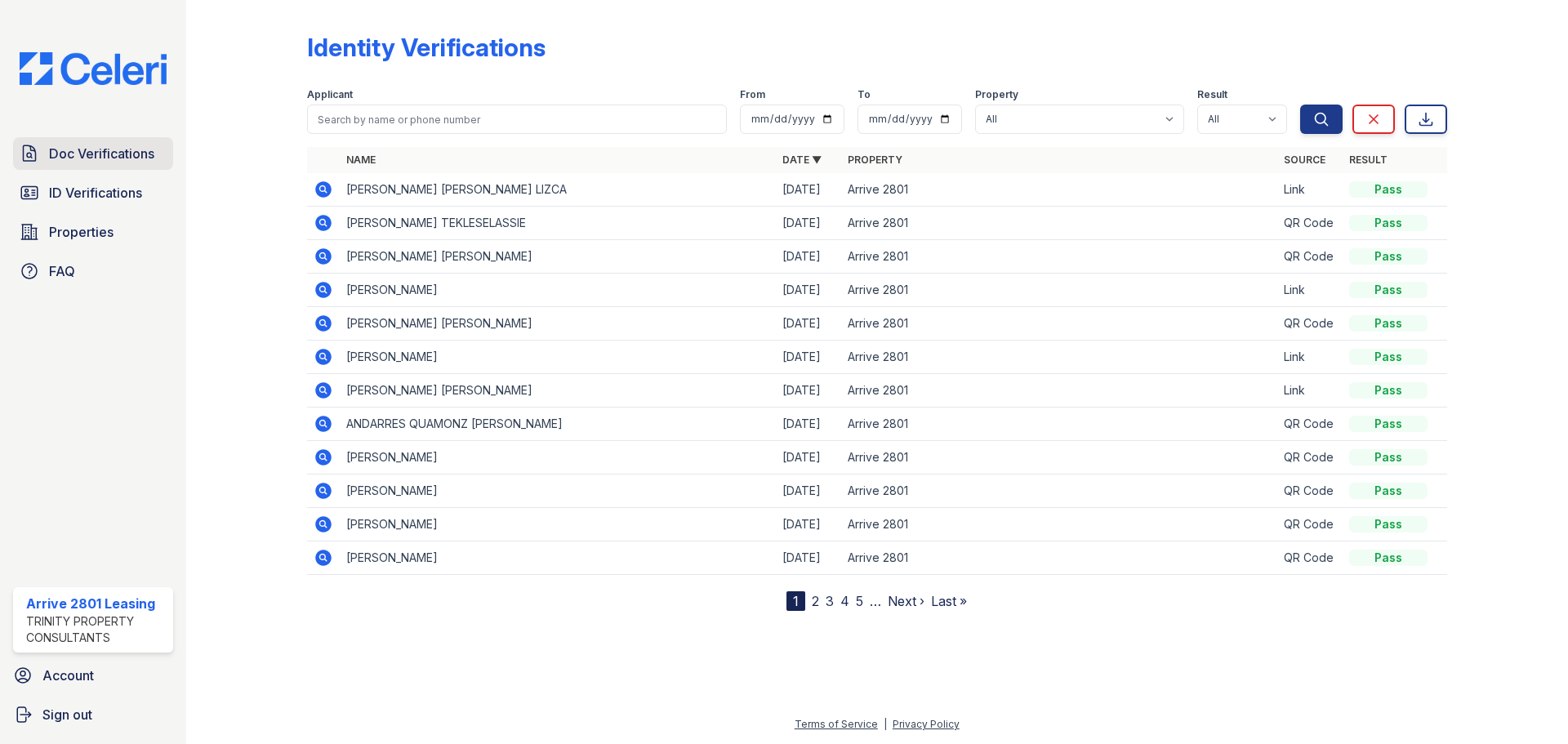
click at [117, 165] on link "Doc Verifications" at bounding box center [93, 153] width 160 height 33
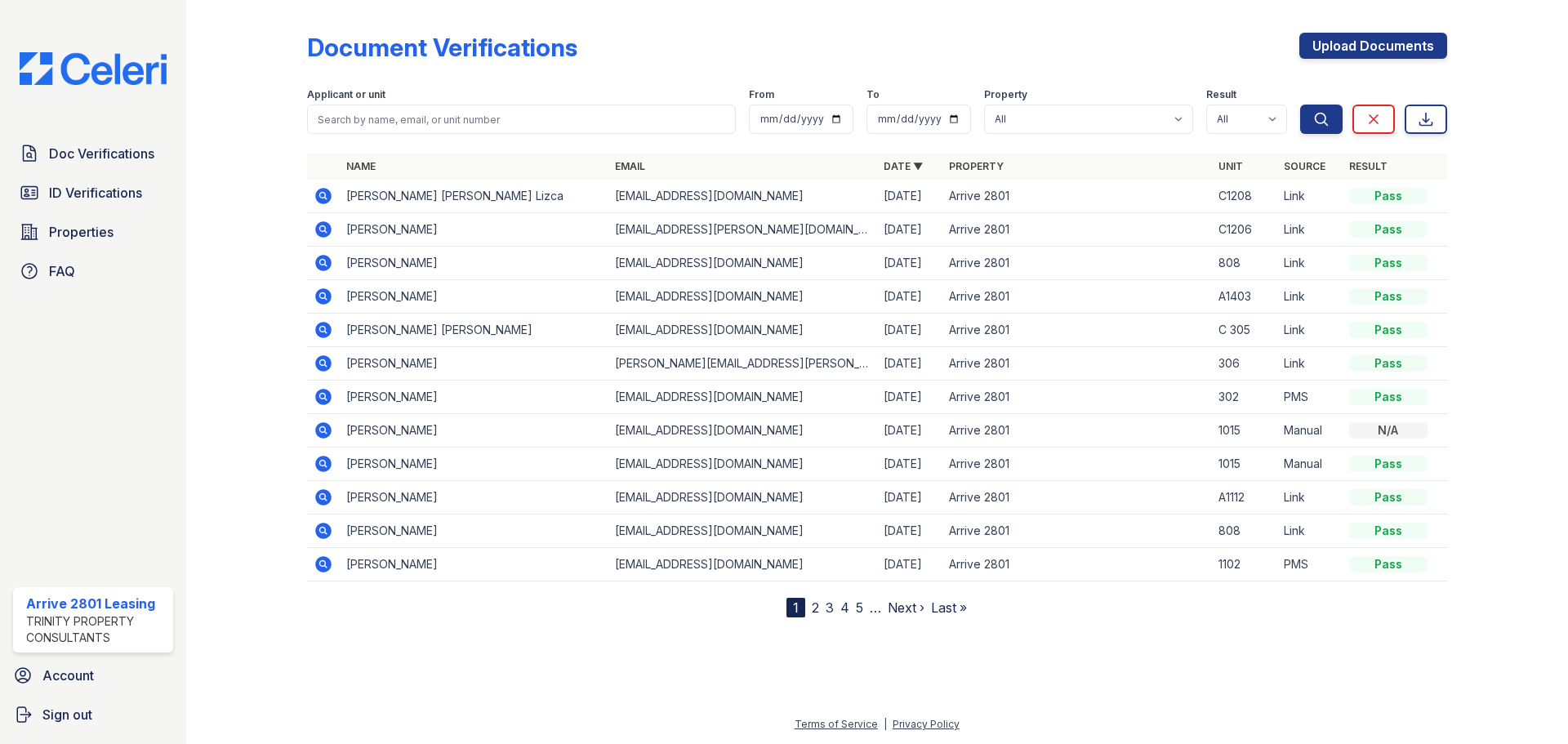
click at [1424, 30] on div "Document Verifications Upload Documents Filter Applicant or unit From To Proper…" at bounding box center [876, 312] width 1140 height 611
click at [1374, 61] on div "Upload Documents" at bounding box center [1373, 53] width 148 height 42
click at [1353, 47] on link "Upload Documents" at bounding box center [1373, 46] width 148 height 26
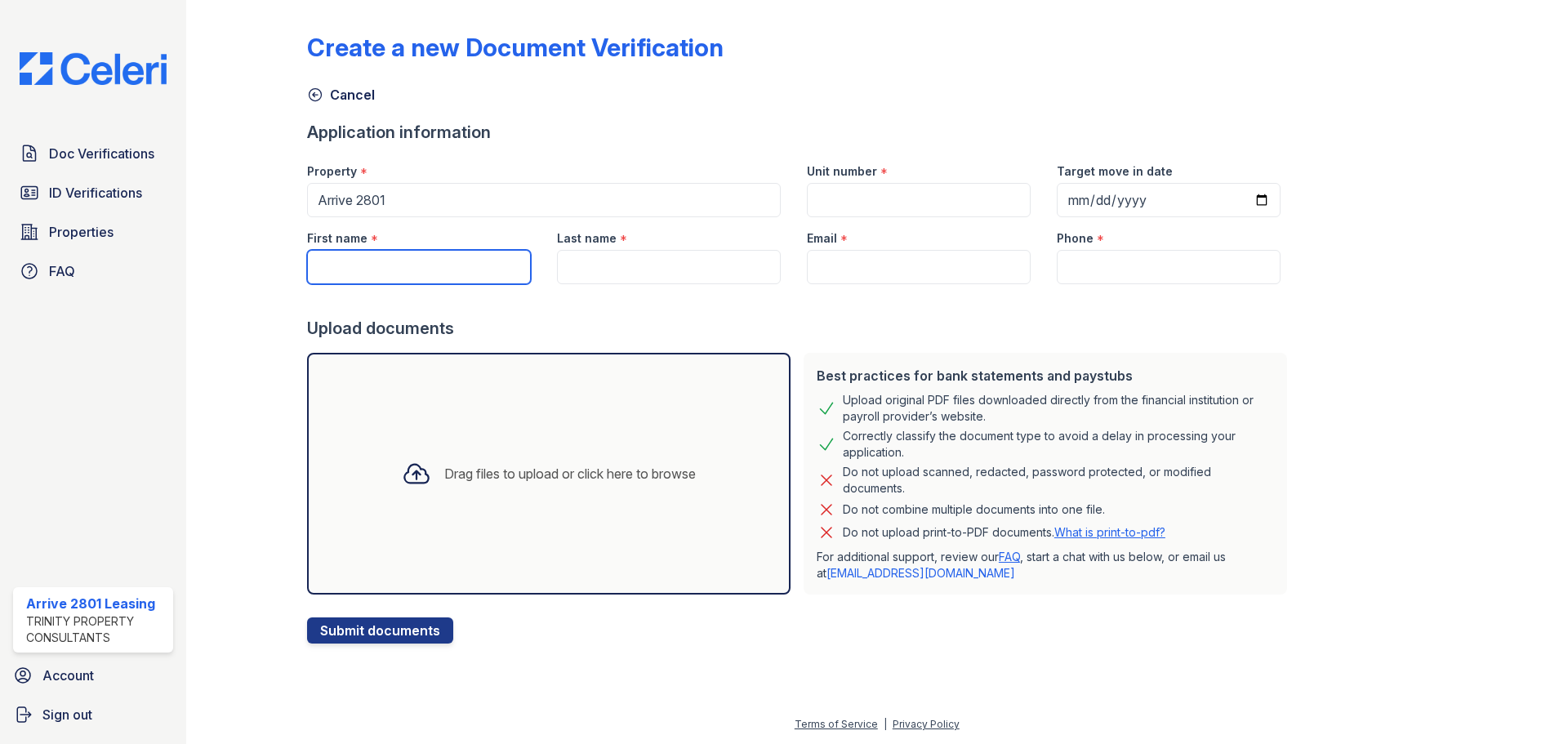
click at [376, 262] on input "First name" at bounding box center [419, 267] width 224 height 34
type input "[PERSON_NAME]"
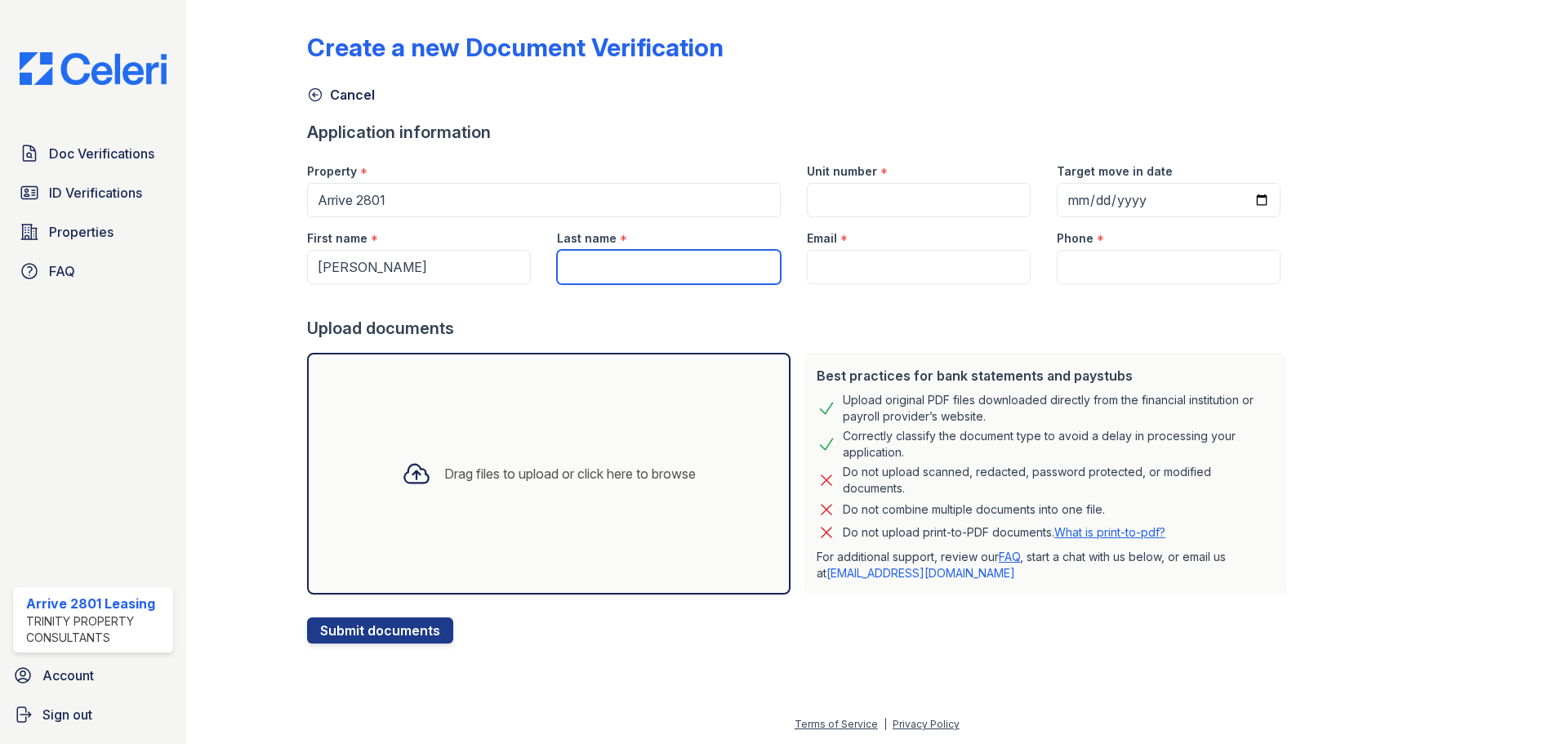
click at [737, 278] on input "Last name" at bounding box center [669, 267] width 224 height 34
type input "[PERSON_NAME]"
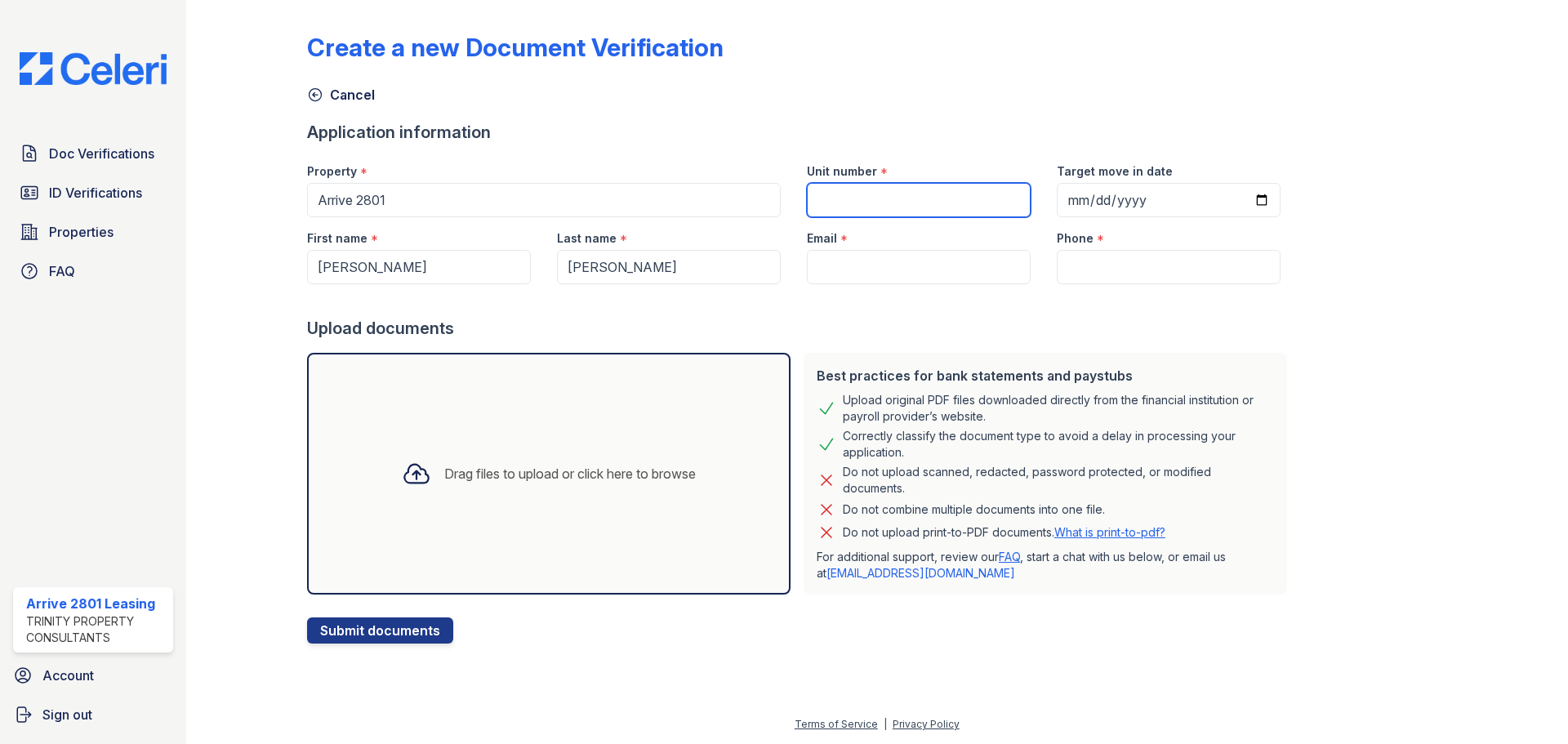
click at [867, 198] on input "Unit number" at bounding box center [918, 200] width 224 height 34
type input "C 906"
click at [1249, 197] on input "Target move in date" at bounding box center [1168, 200] width 224 height 34
click at [1242, 201] on input "Target move in date" at bounding box center [1168, 200] width 224 height 34
type input "2025-10-01"
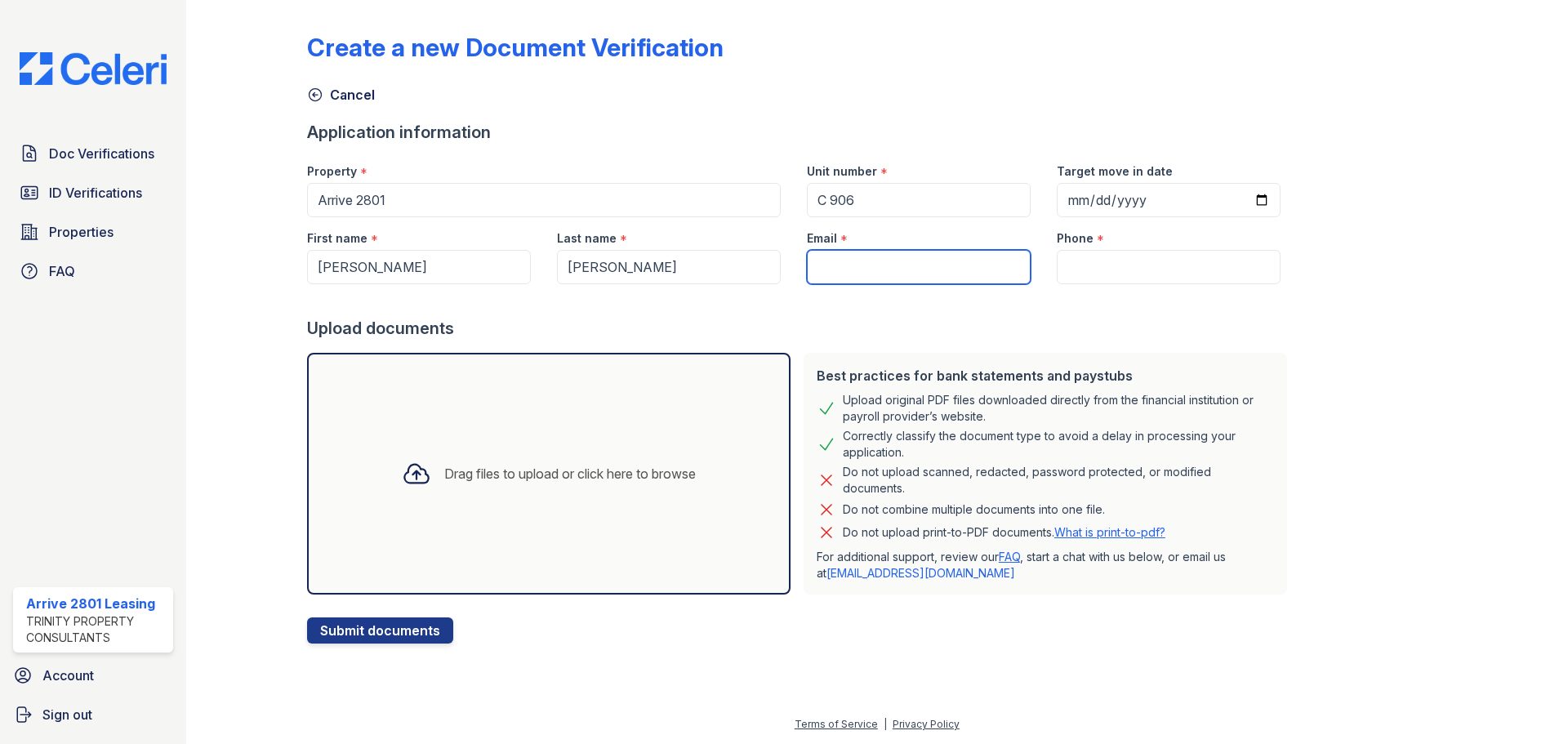
paste input "[EMAIL_ADDRESS][DOMAIN_NAME]"
type input "[EMAIL_ADDRESS][DOMAIN_NAME]"
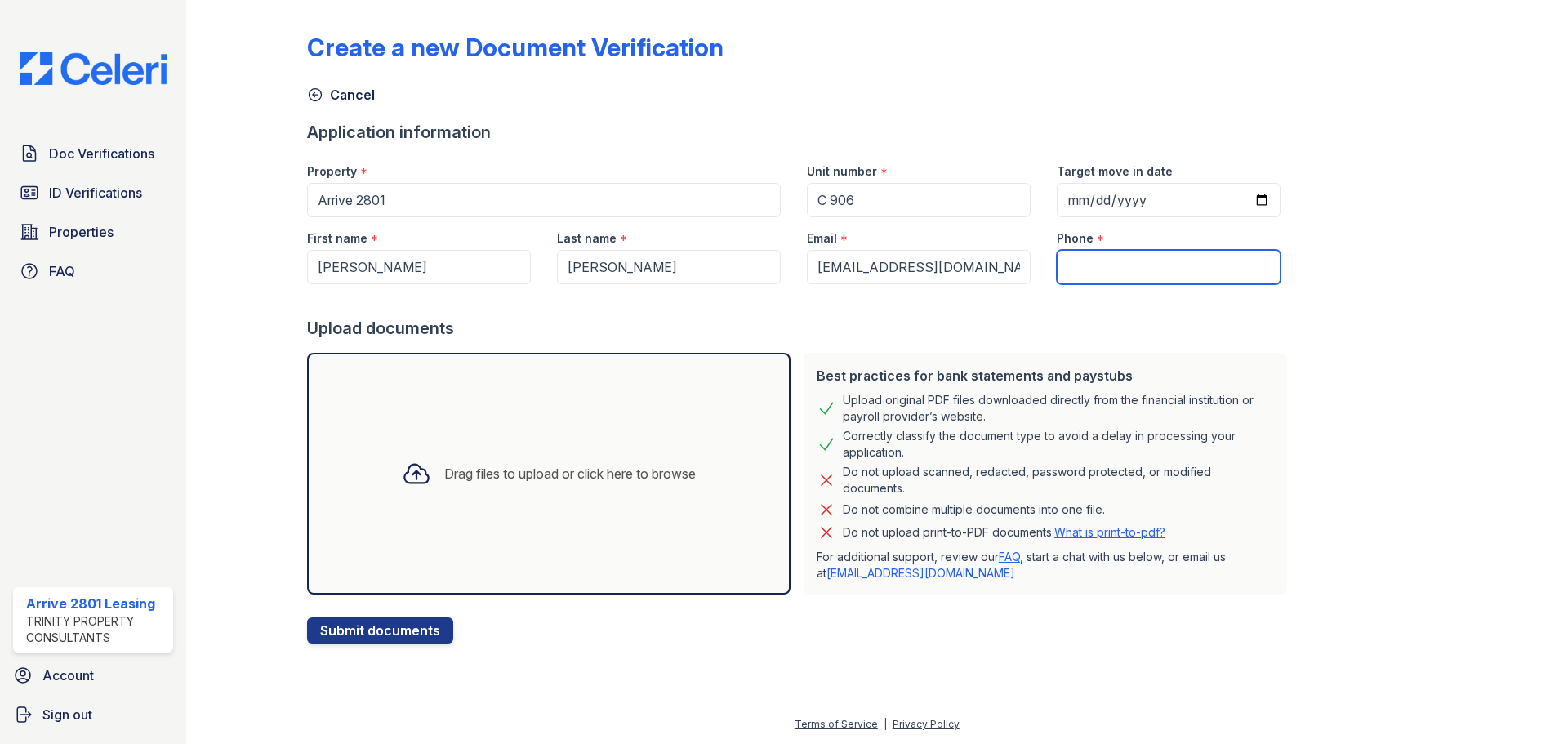
paste input "202-441-6342"
type input "202-441-6342"
drag, startPoint x: 392, startPoint y: 491, endPoint x: 433, endPoint y: 538, distance: 62.4
click at [433, 538] on div "Drag files to upload or click here to browse" at bounding box center [548, 473] width 483 height 242
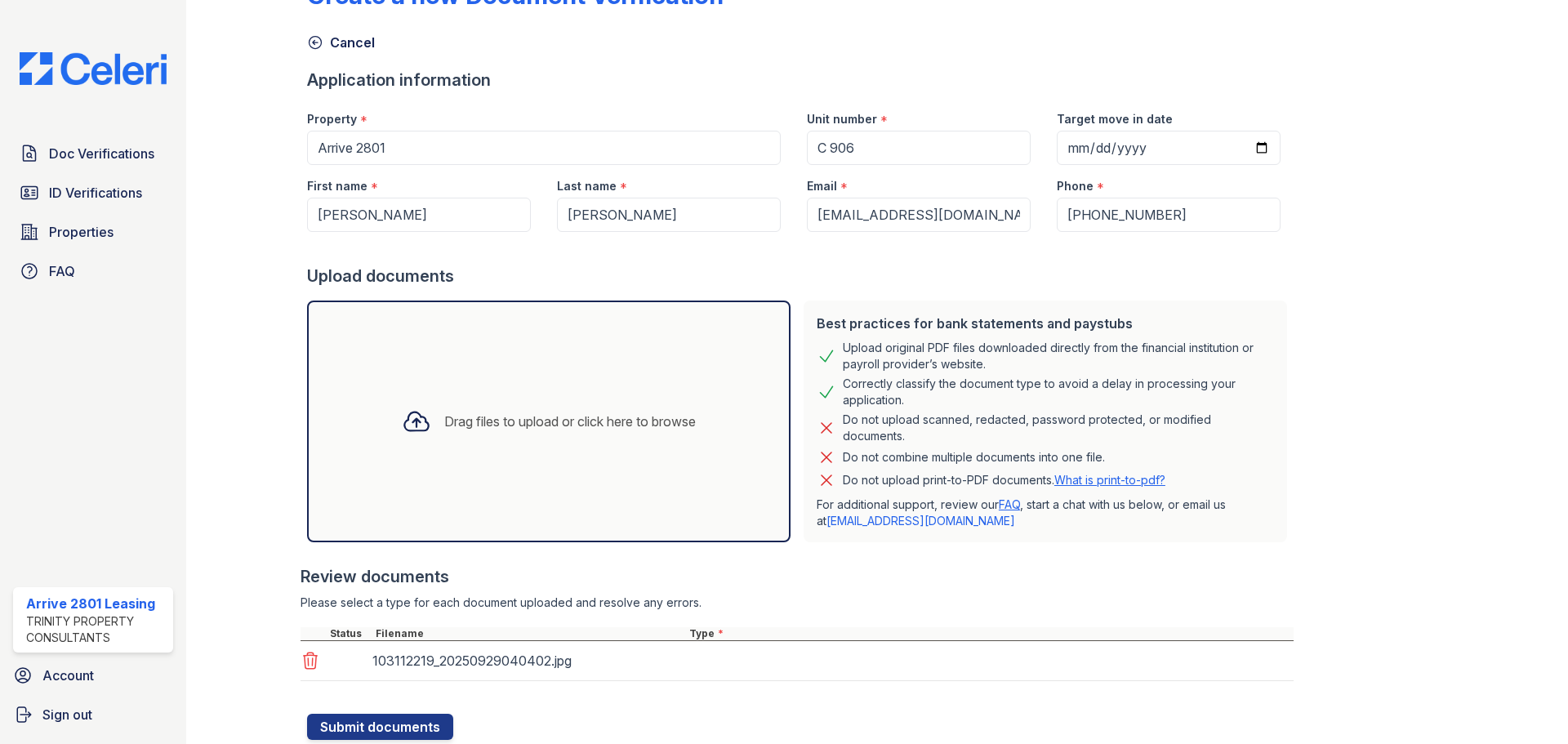
scroll to position [103, 0]
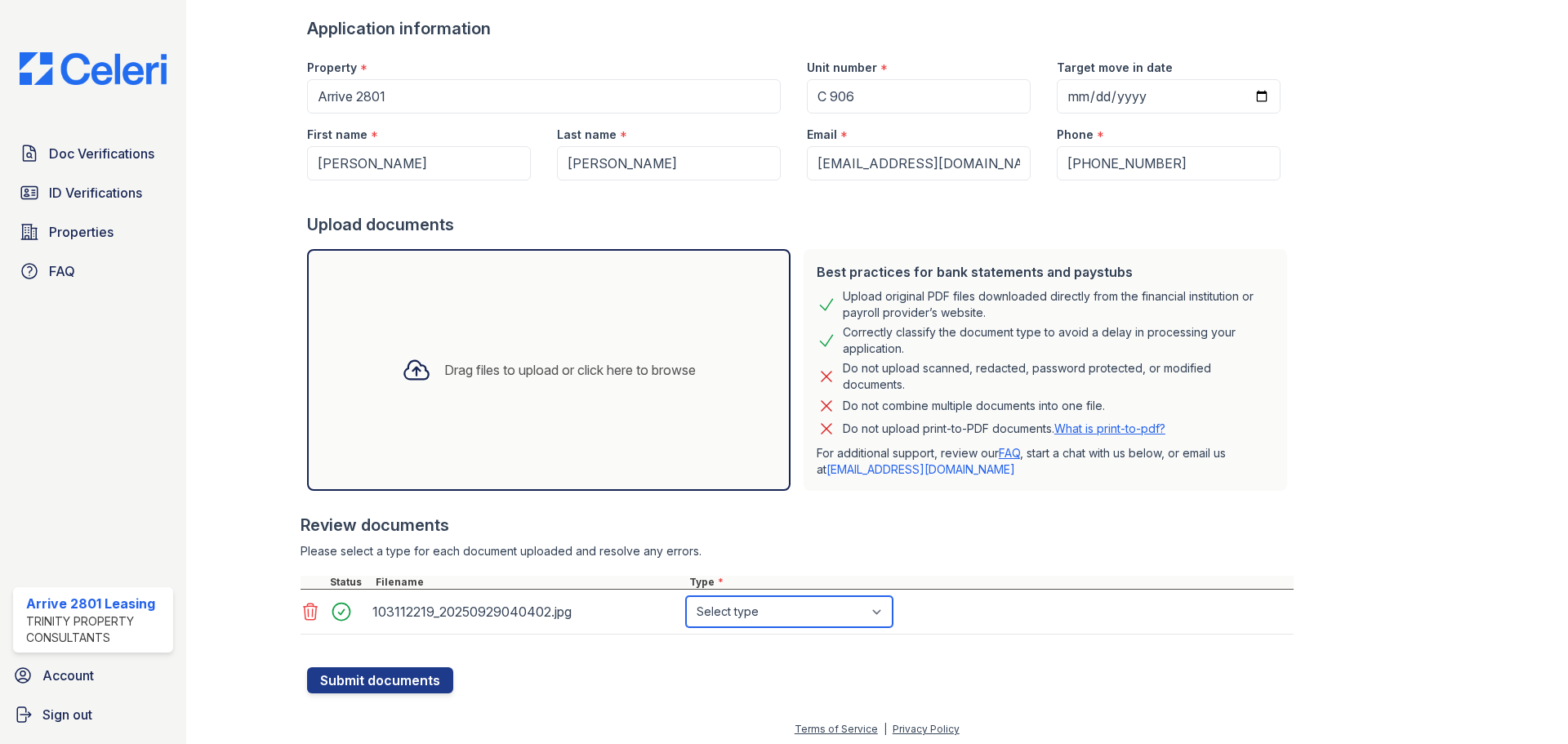
click at [737, 620] on select "Select type Paystub Bank Statement Offer Letter Tax Documents Benefit Award Let…" at bounding box center [789, 612] width 207 height 31
select select "other"
click at [686, 597] on select "Select type Paystub Bank Statement Offer Letter Tax Documents Benefit Award Let…" at bounding box center [789, 612] width 207 height 31
click at [396, 678] on button "Submit documents" at bounding box center [380, 680] width 146 height 26
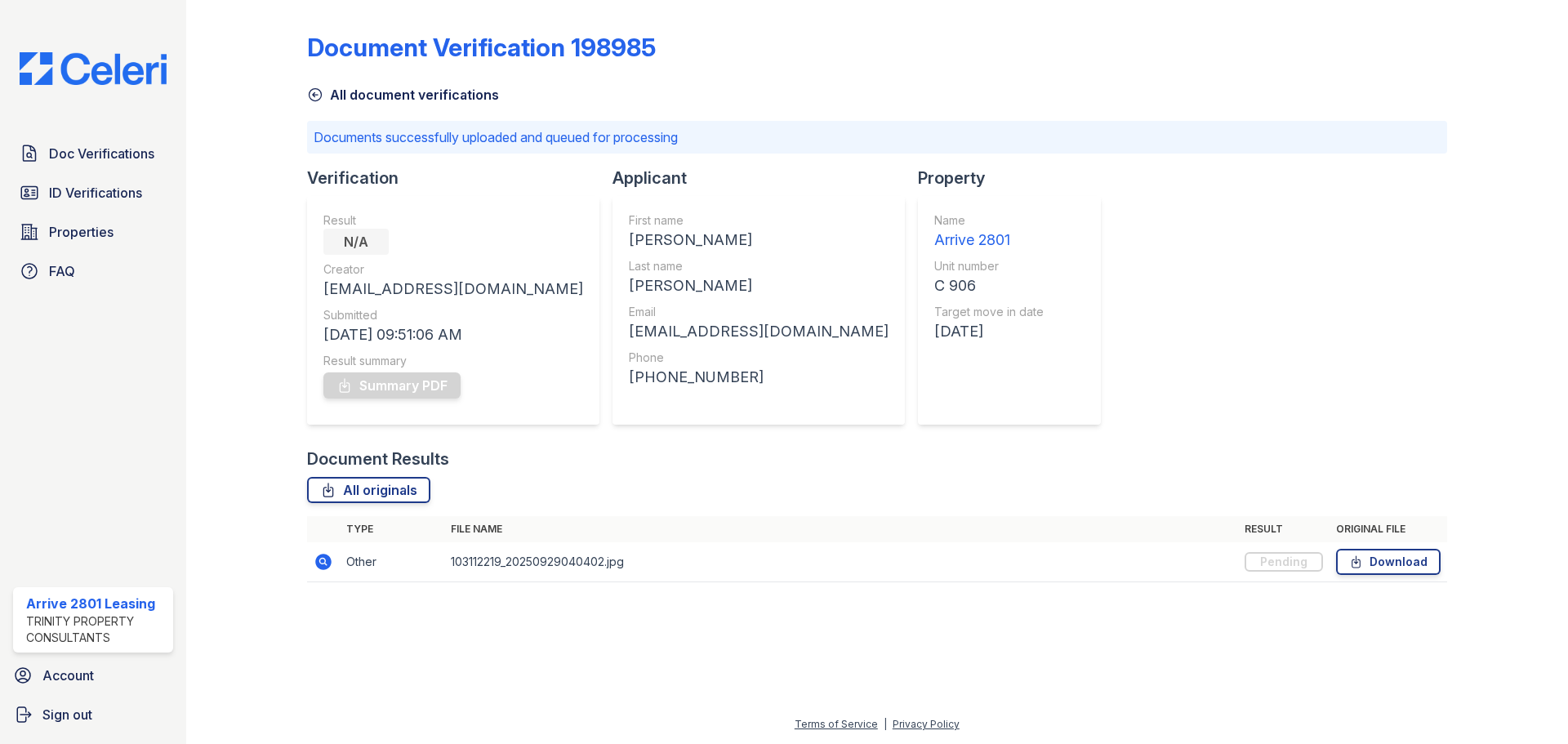
click at [313, 96] on icon at bounding box center [314, 95] width 12 height 12
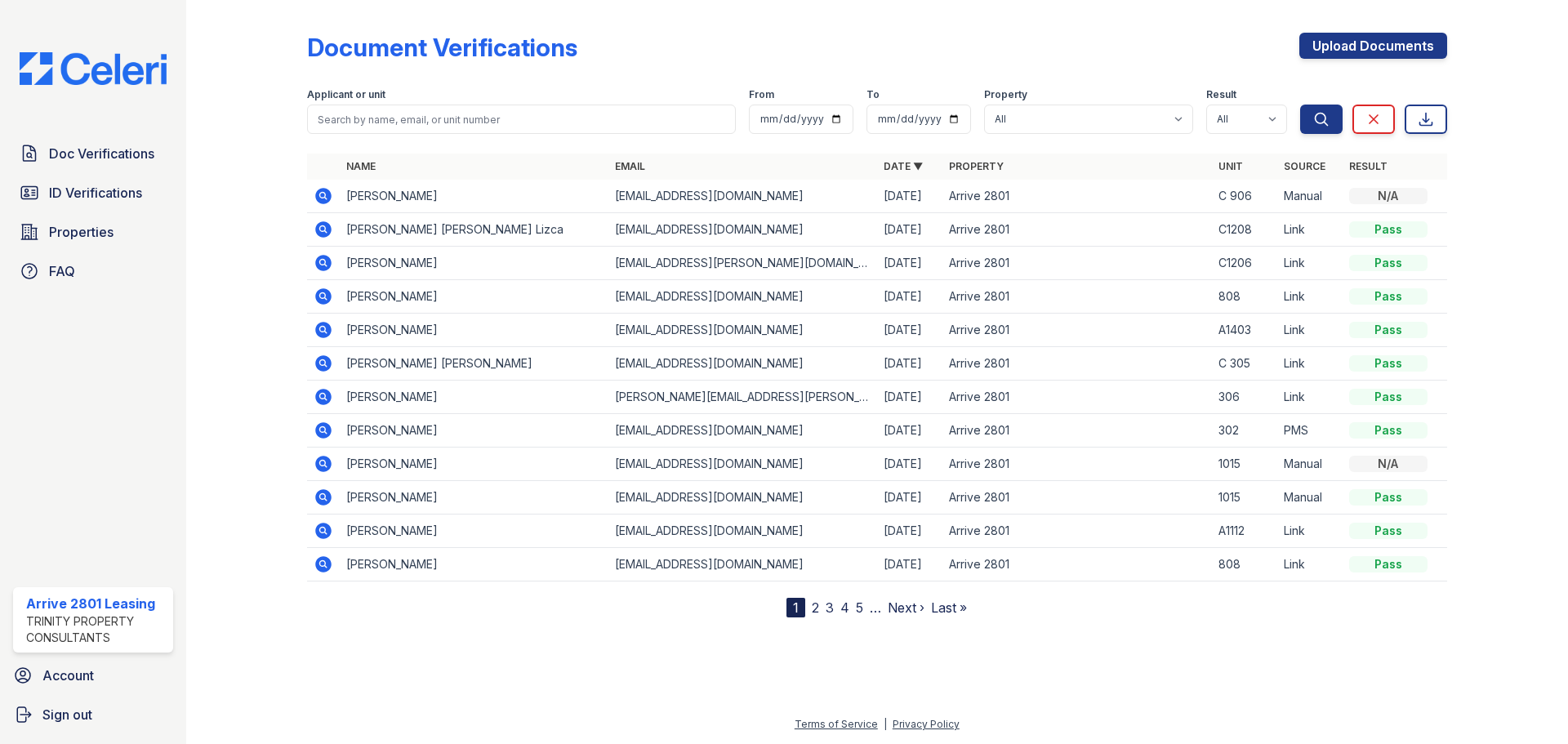
click at [323, 187] on icon at bounding box center [323, 196] width 20 height 20
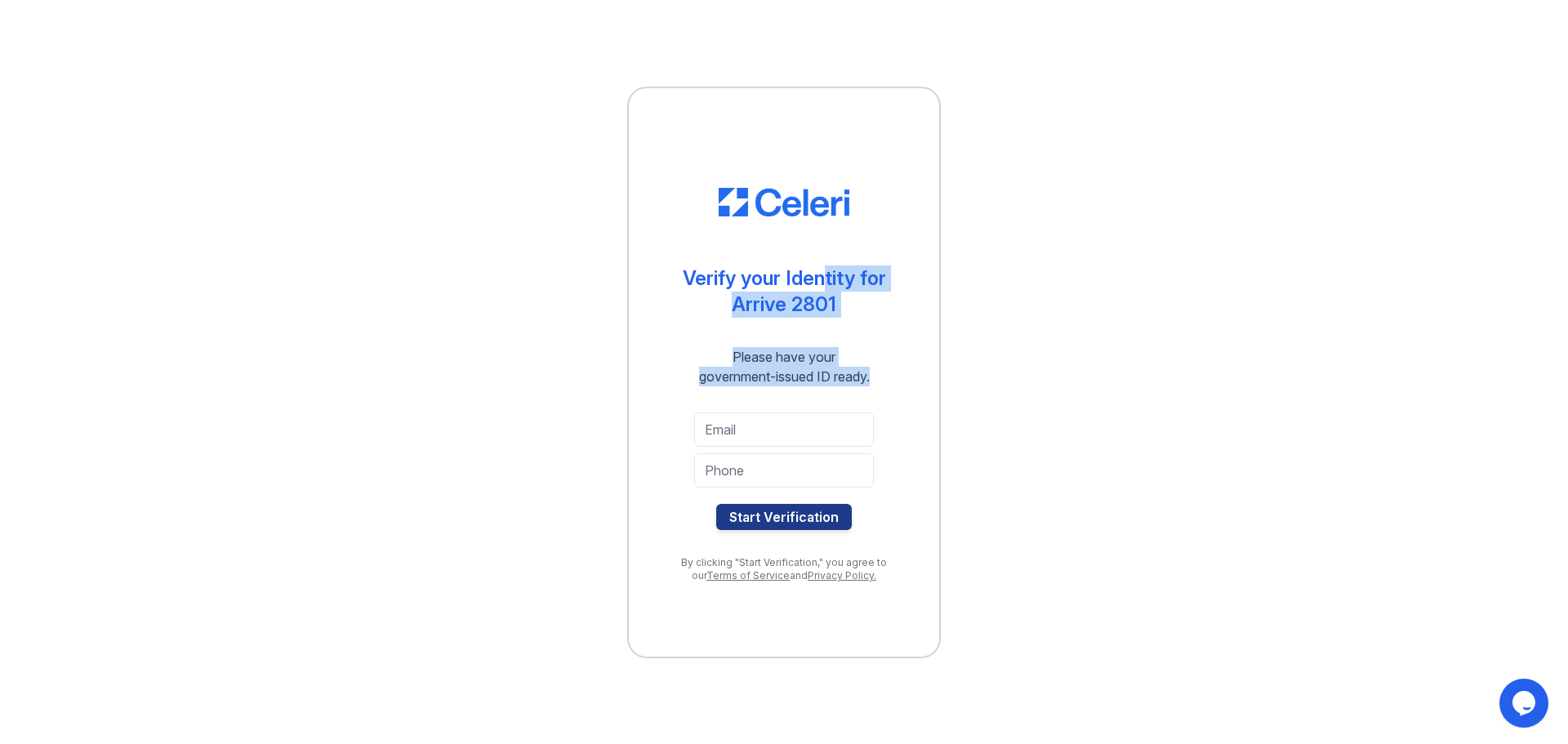
drag, startPoint x: 815, startPoint y: 278, endPoint x: 899, endPoint y: 403, distance: 150.6
click at [899, 403] on div "Verify your Identity for Arrive 2801 Please have your government-issued ID read…" at bounding box center [784, 372] width 245 height 435
click at [798, 526] on button "Start Verification" at bounding box center [783, 517] width 135 height 26
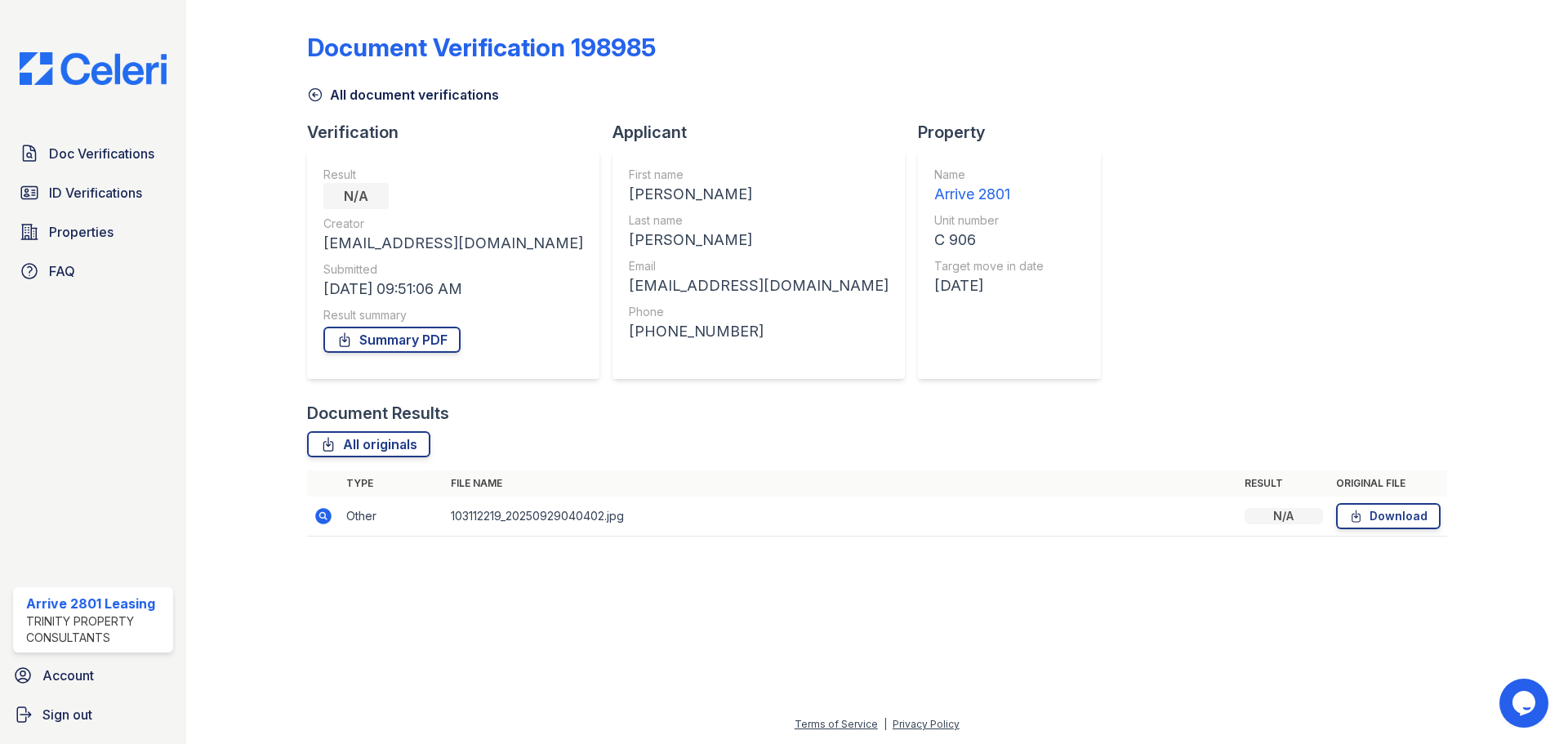
click at [311, 518] on td at bounding box center [323, 516] width 33 height 40
click at [327, 520] on icon at bounding box center [323, 516] width 16 height 16
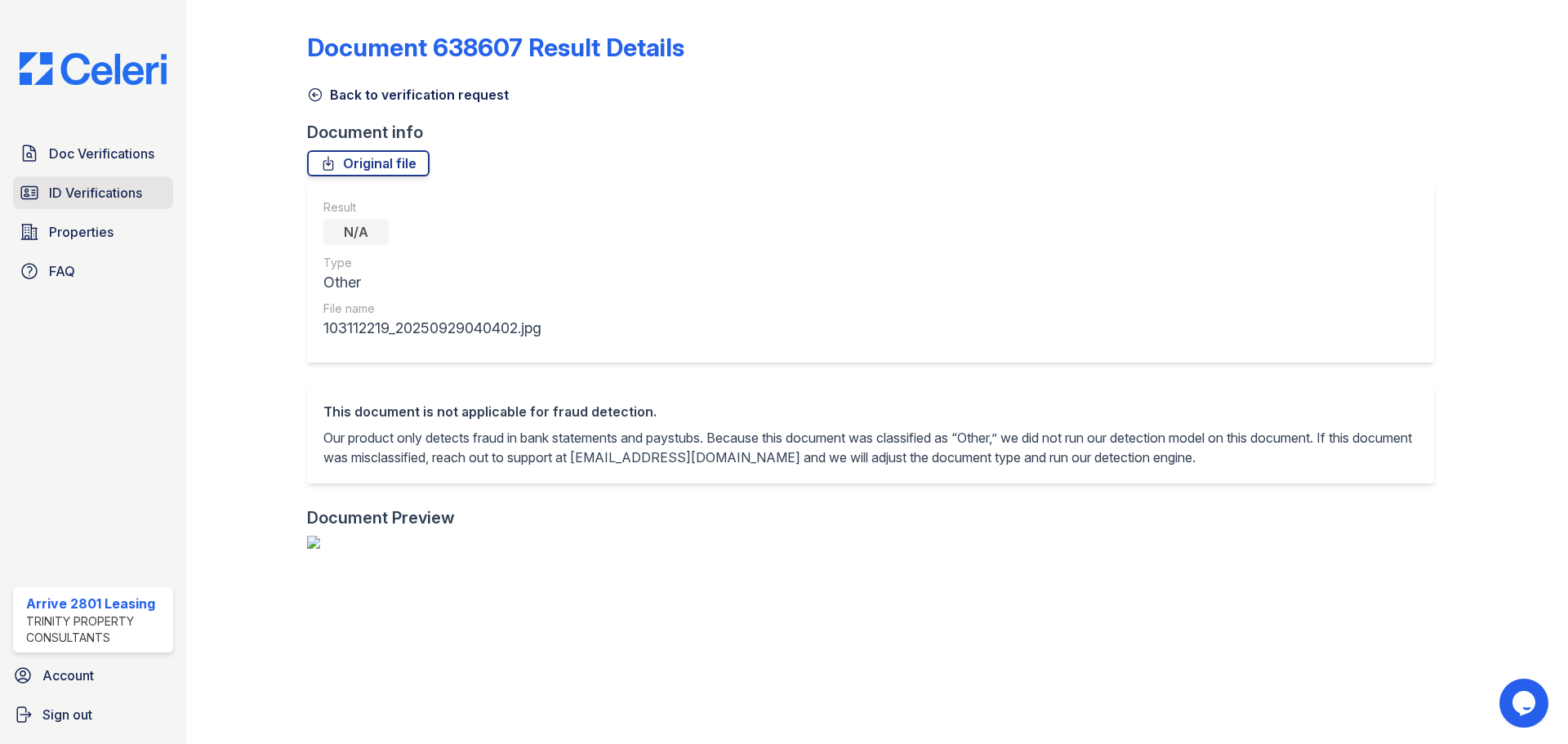
click at [119, 193] on span "ID Verifications" at bounding box center [96, 192] width 93 height 20
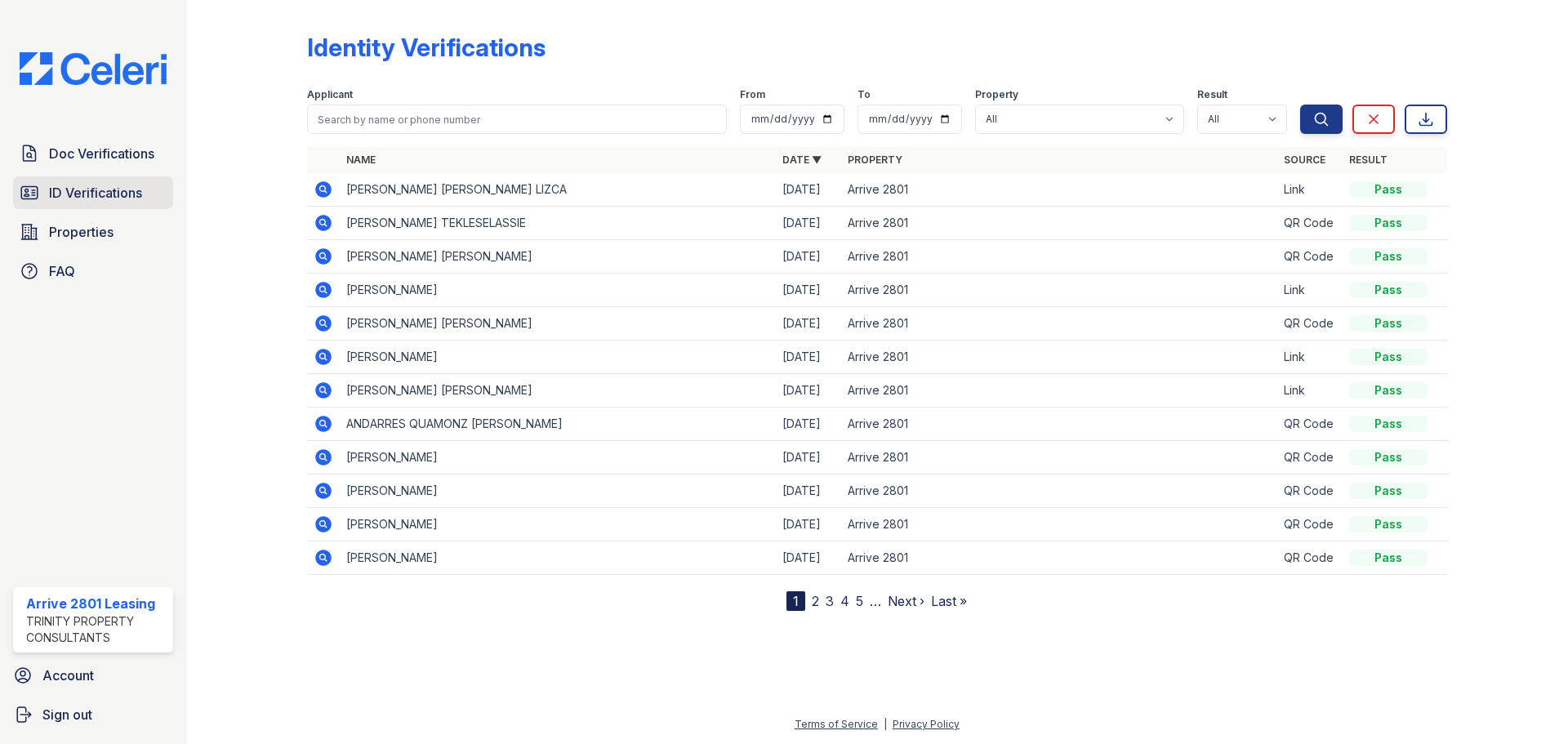
click at [101, 197] on span "ID Verifications" at bounding box center [96, 192] width 93 height 20
click at [125, 143] on link "Doc Verifications" at bounding box center [93, 153] width 160 height 33
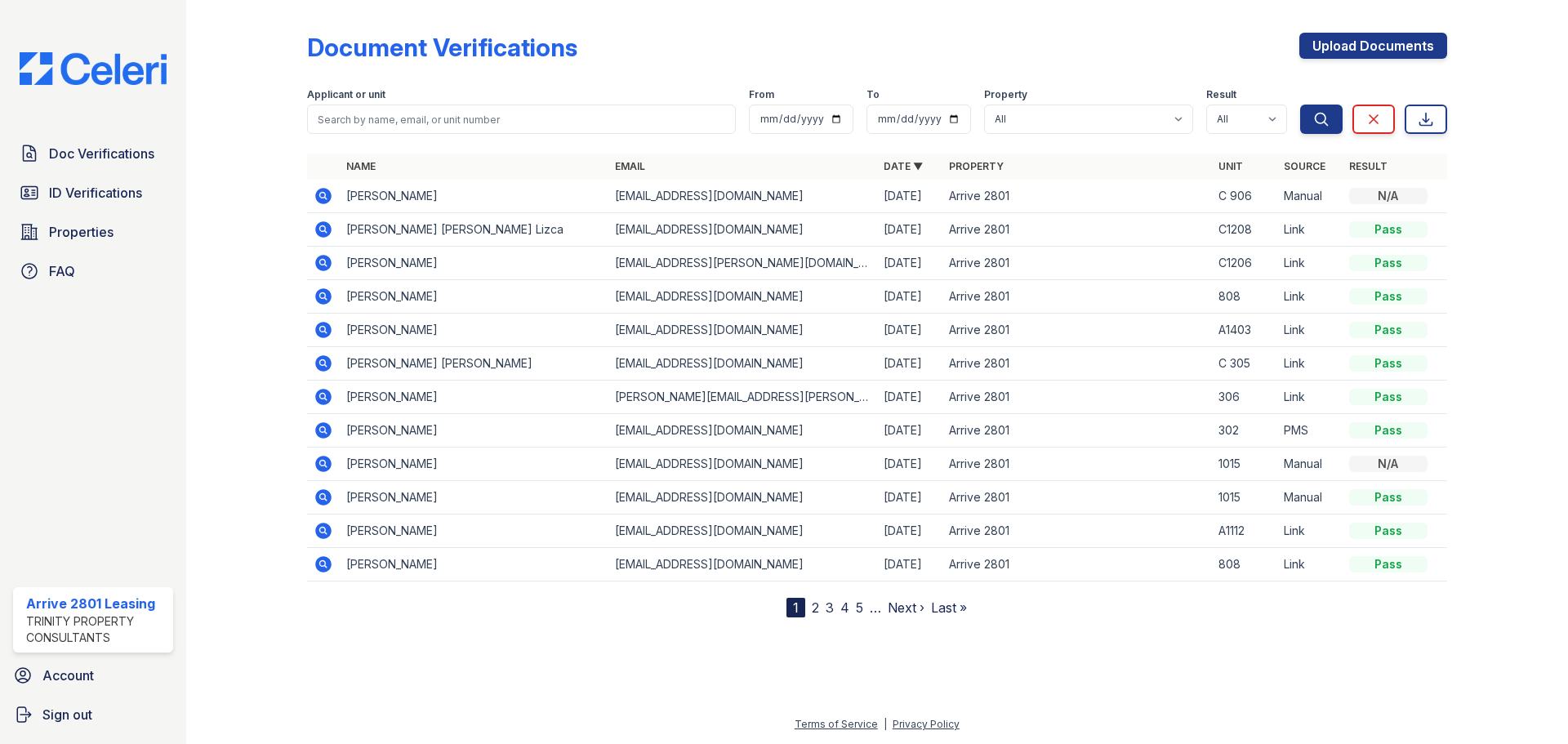
click at [327, 196] on icon at bounding box center [323, 196] width 16 height 16
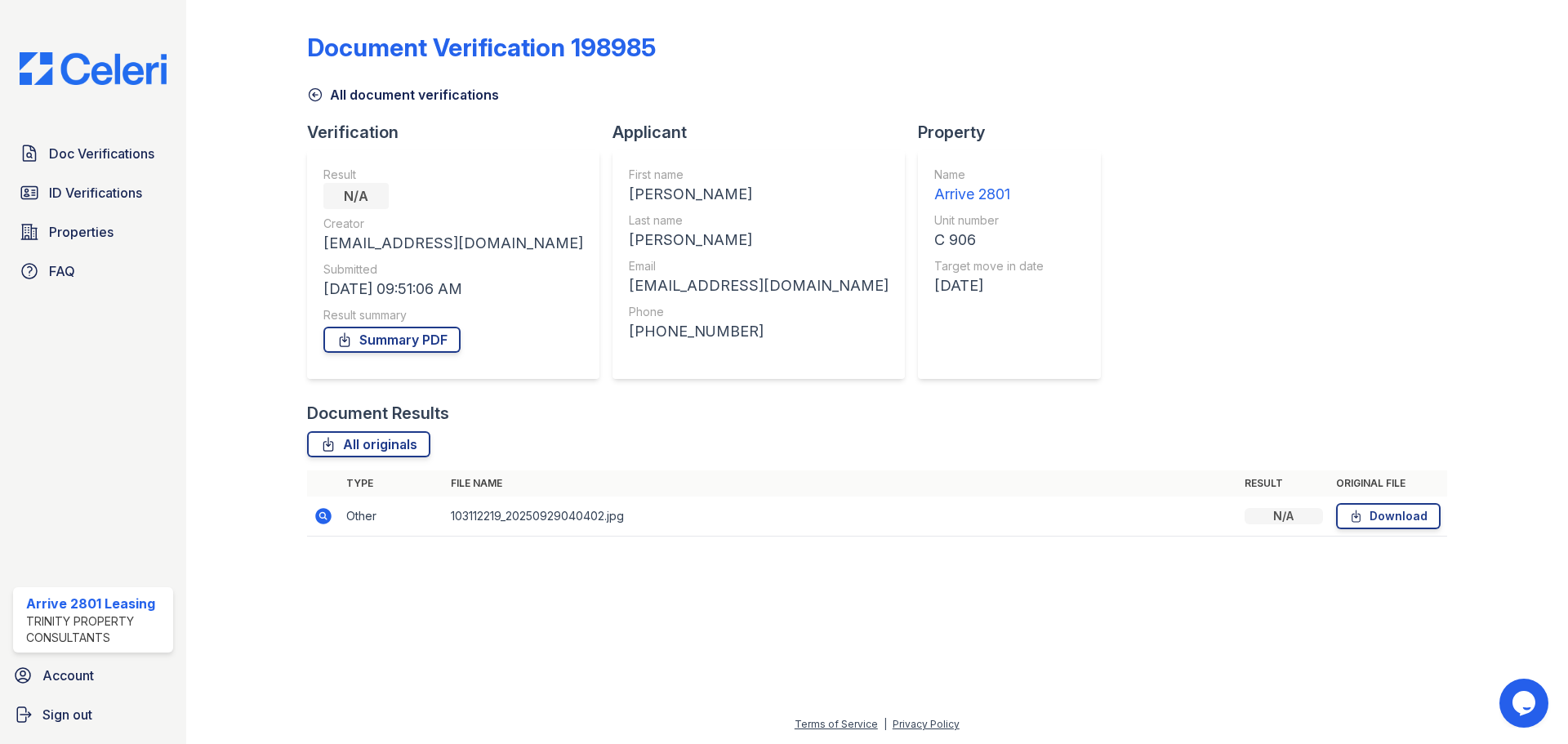
click at [322, 522] on icon at bounding box center [323, 516] width 16 height 16
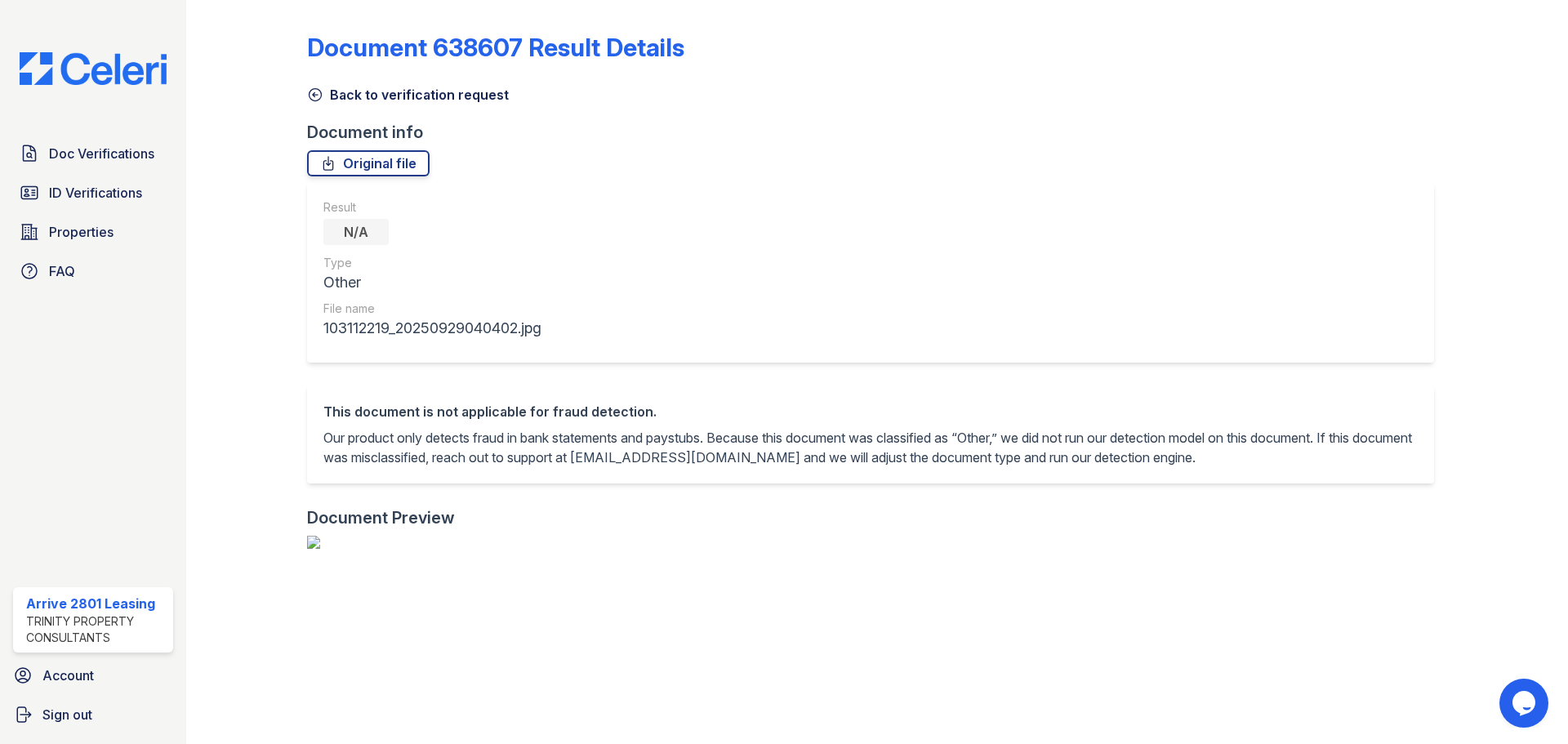
scroll to position [488, 0]
click at [133, 200] on span "ID Verifications" at bounding box center [96, 192] width 93 height 20
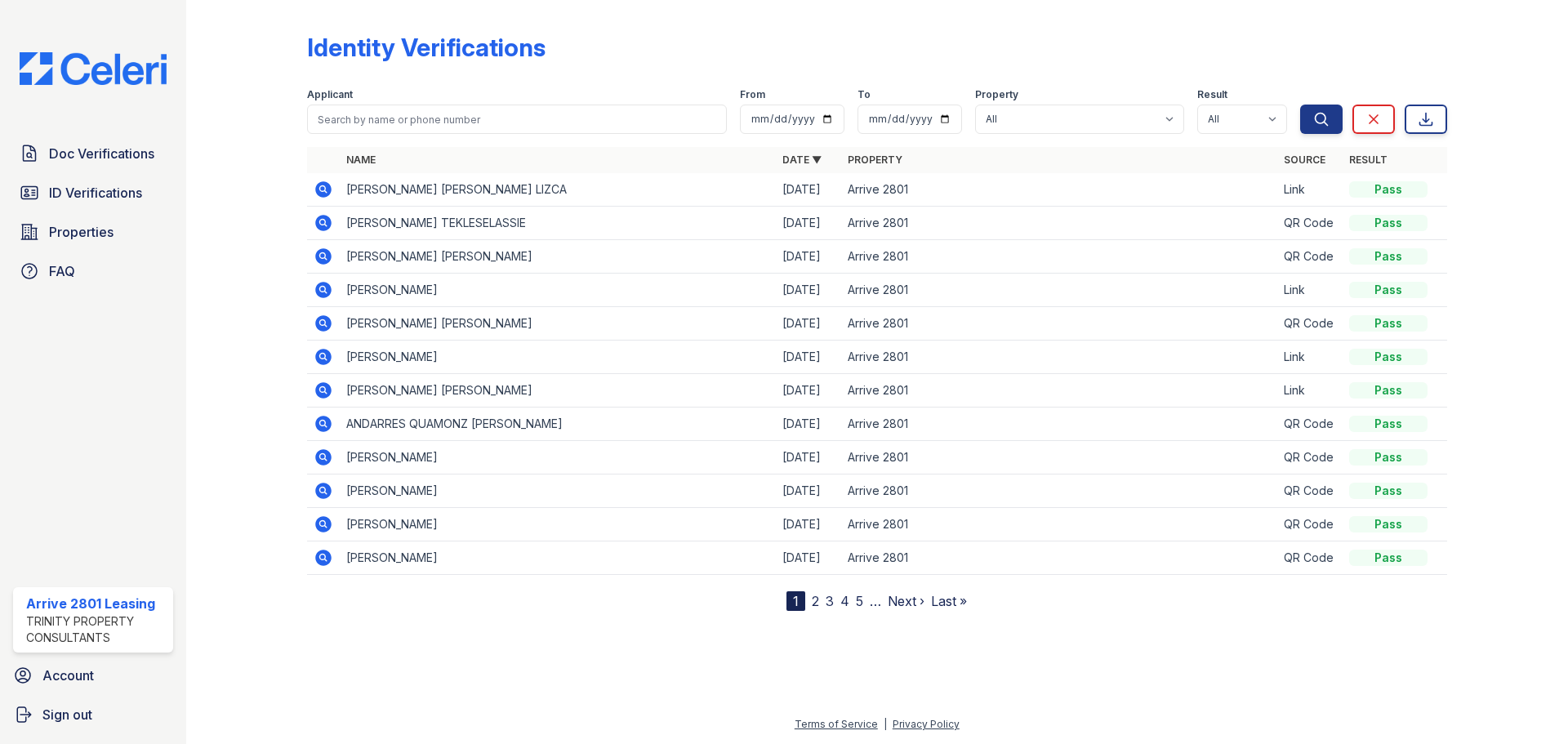
click at [818, 603] on link "2" at bounding box center [815, 601] width 8 height 16
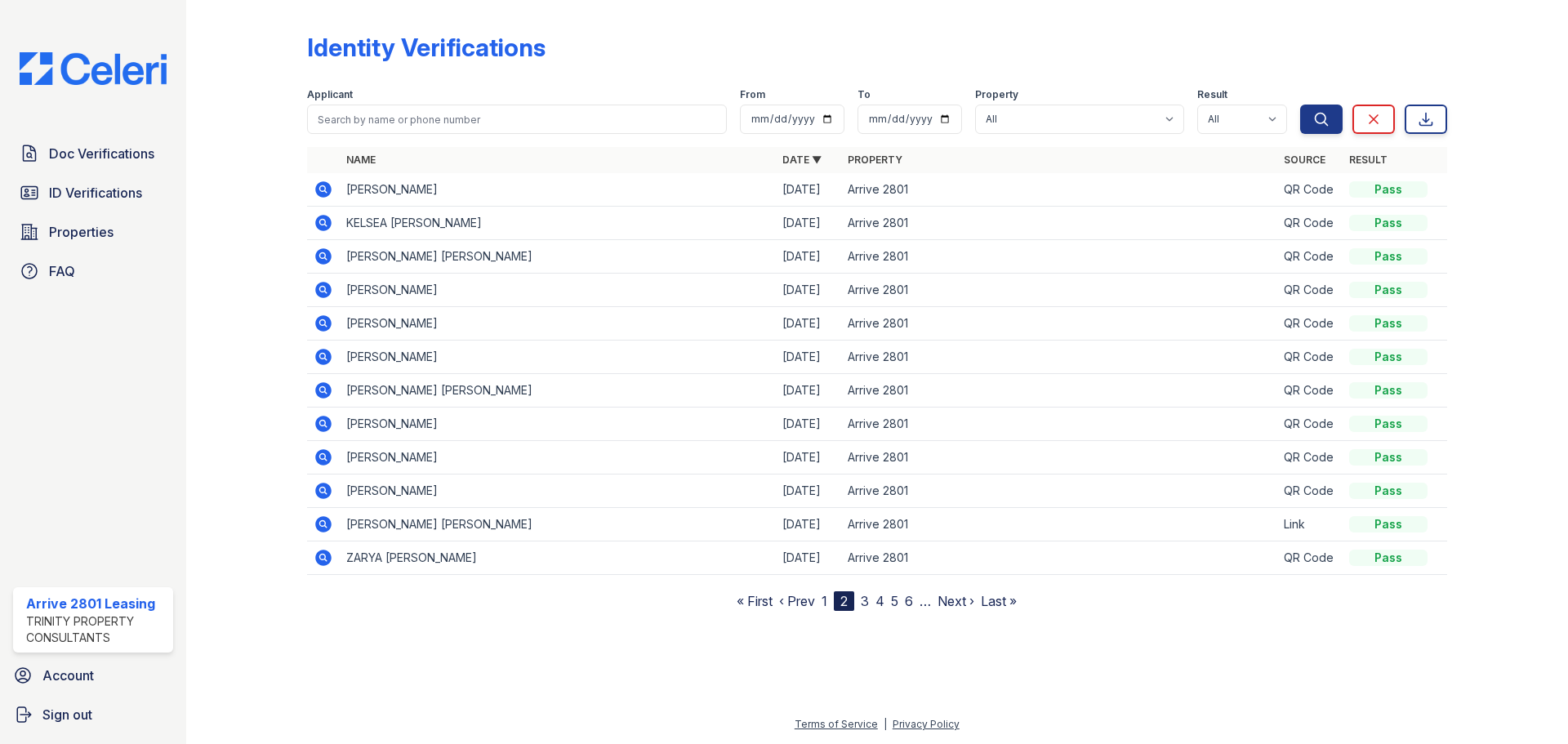
click at [868, 600] on link "3" at bounding box center [864, 601] width 8 height 16
click at [874, 606] on link "4" at bounding box center [873, 601] width 9 height 16
click at [885, 600] on nav "« First ‹ Prev 1 2 3 4 5 6 7 8 … Next › Last »" at bounding box center [876, 601] width 309 height 20
click at [880, 599] on link "5" at bounding box center [880, 601] width 8 height 16
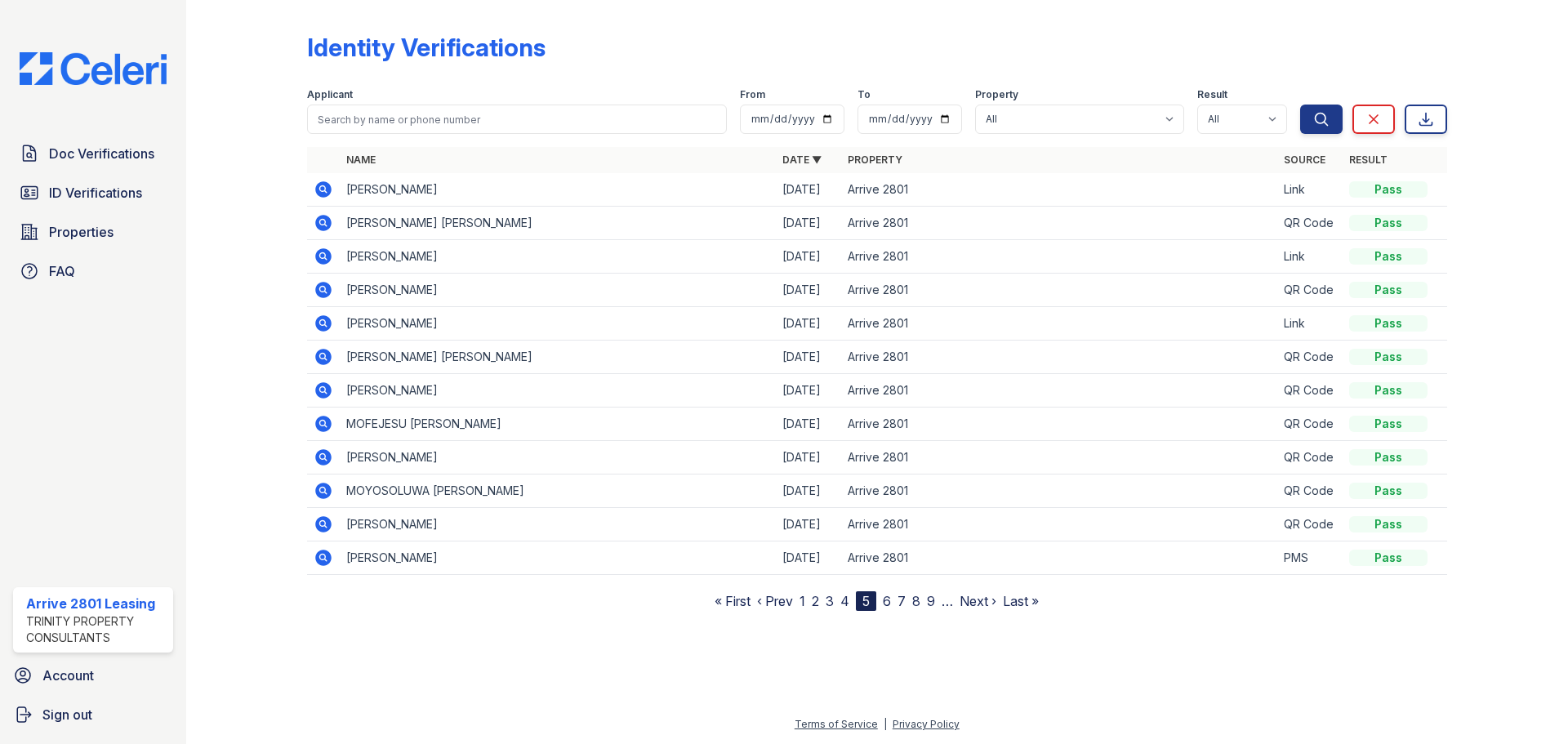
click at [891, 603] on link "6" at bounding box center [887, 601] width 8 height 16
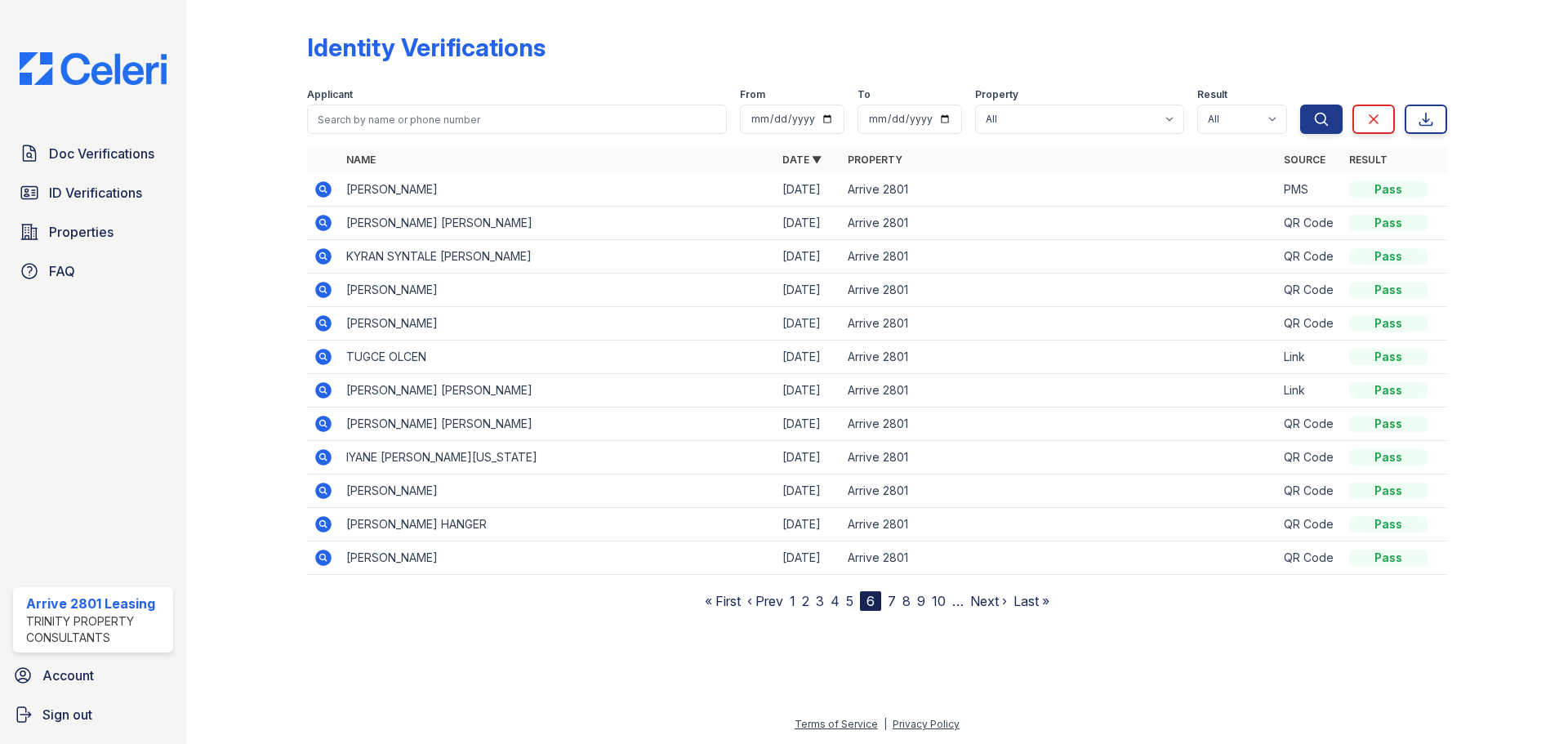
click at [940, 599] on link "10" at bounding box center [938, 601] width 14 height 16
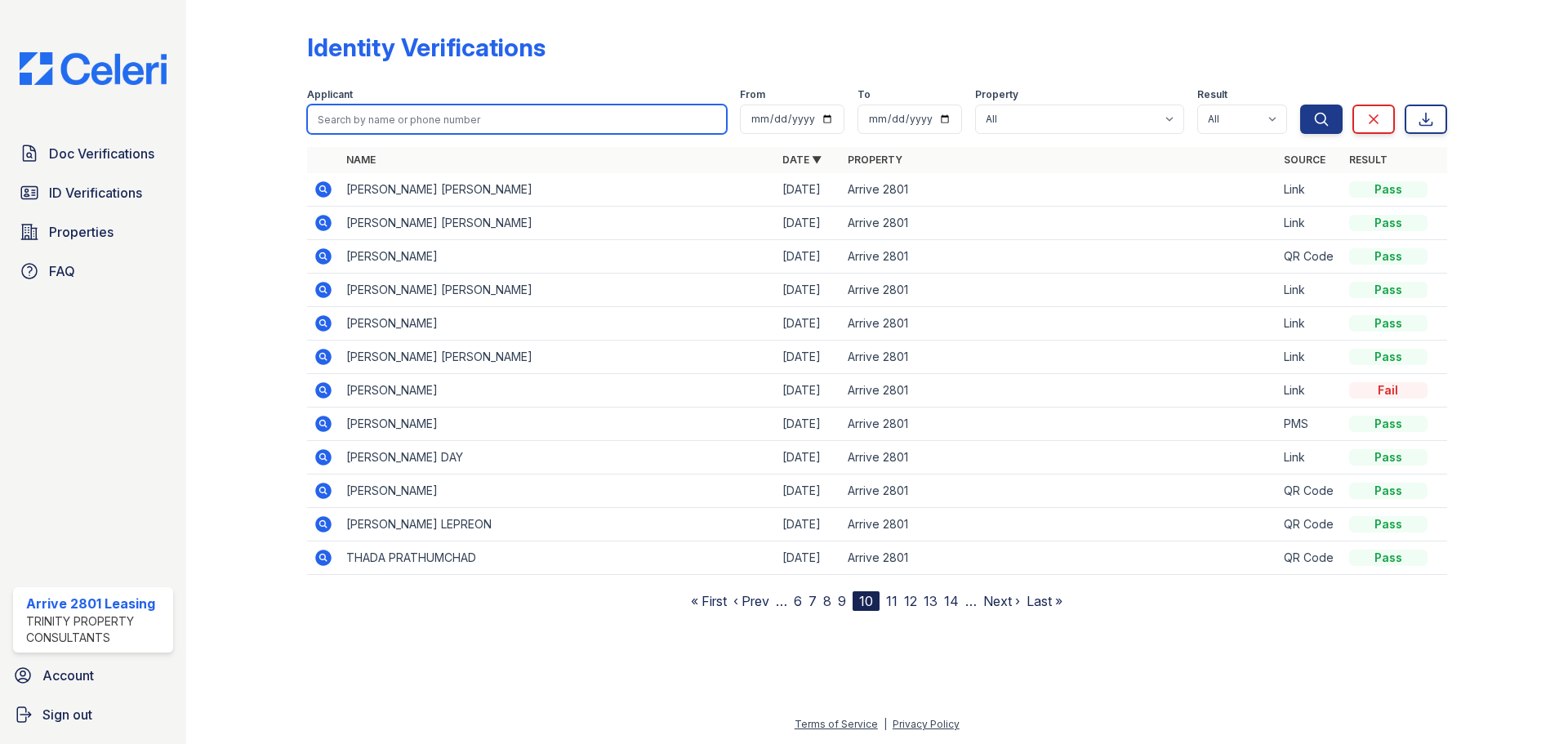
drag, startPoint x: 396, startPoint y: 116, endPoint x: 383, endPoint y: 114, distance: 13.2
click at [393, 115] on input "search" at bounding box center [516, 119] width 420 height 29
type input "Dianae"
click at [1300, 104] on button "Search" at bounding box center [1321, 119] width 42 height 29
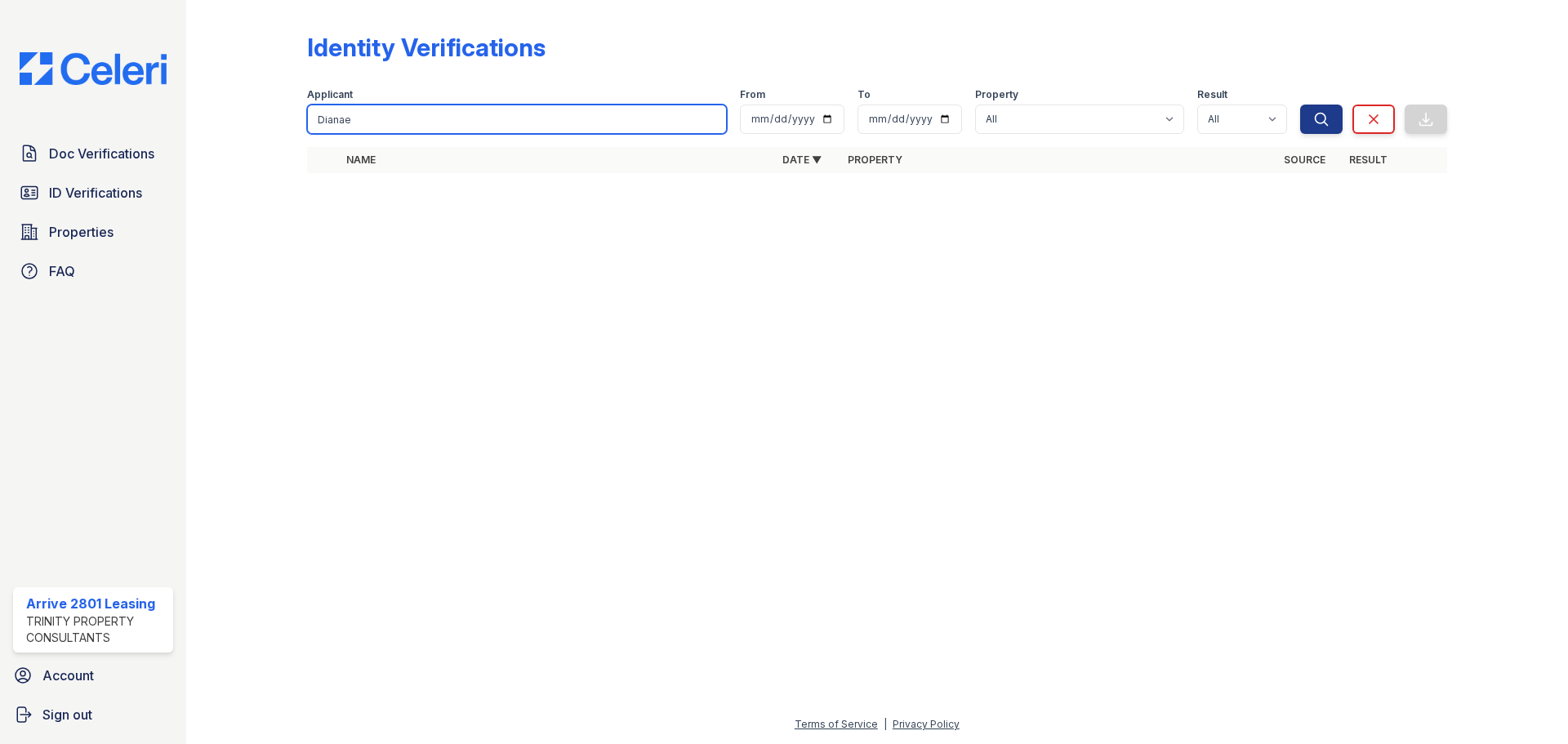
drag, startPoint x: 391, startPoint y: 123, endPoint x: 240, endPoint y: 113, distance: 151.3
click at [240, 113] on div "Identity Verifications Filter Applicant Dianae From To Property All Arrive 2801…" at bounding box center [876, 108] width 1329 height 216
click at [412, 128] on input "Dianae" at bounding box center [516, 119] width 420 height 29
click at [414, 118] on input "Di" at bounding box center [516, 119] width 420 height 29
type input "Diane"
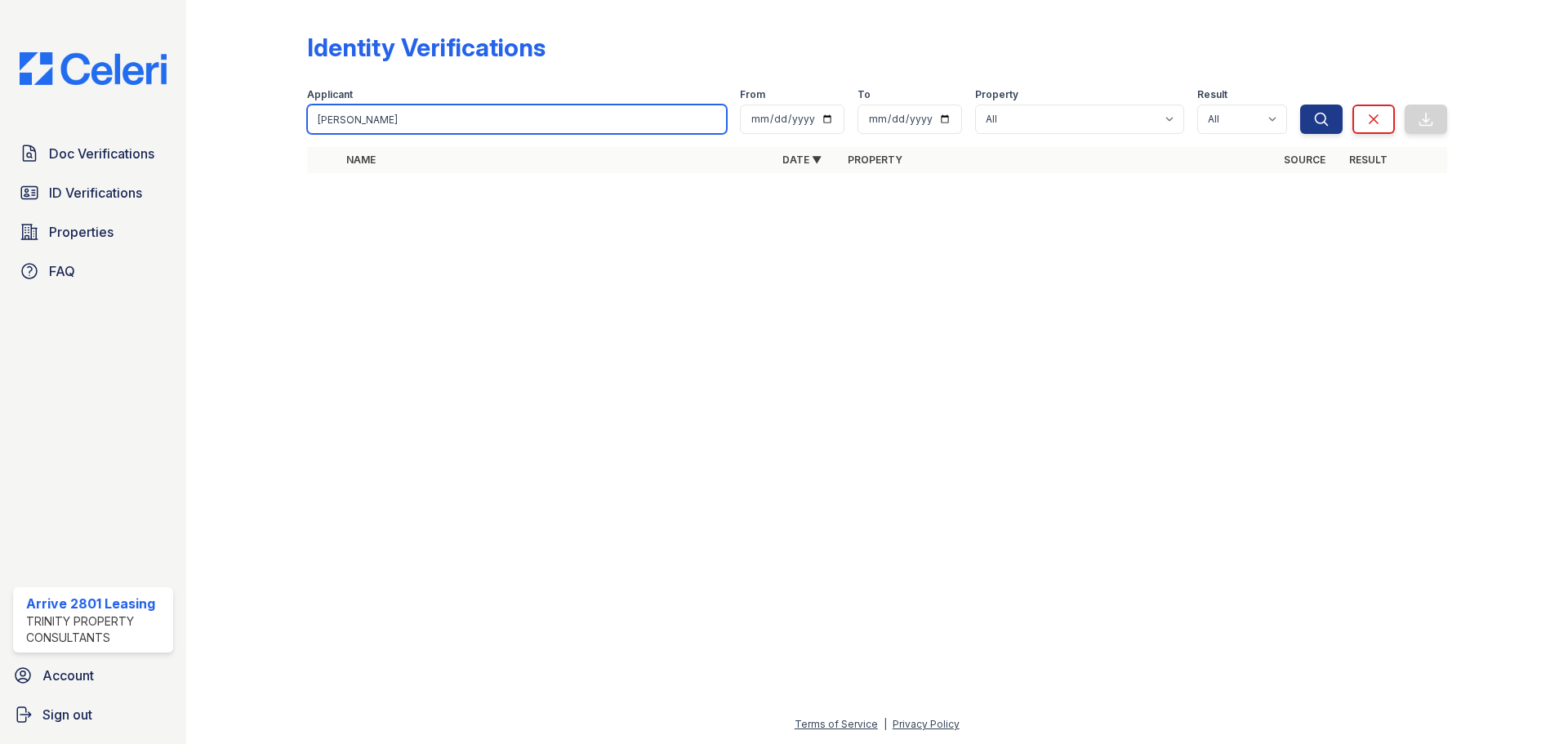
click at [1300, 104] on button "Search" at bounding box center [1321, 119] width 42 height 29
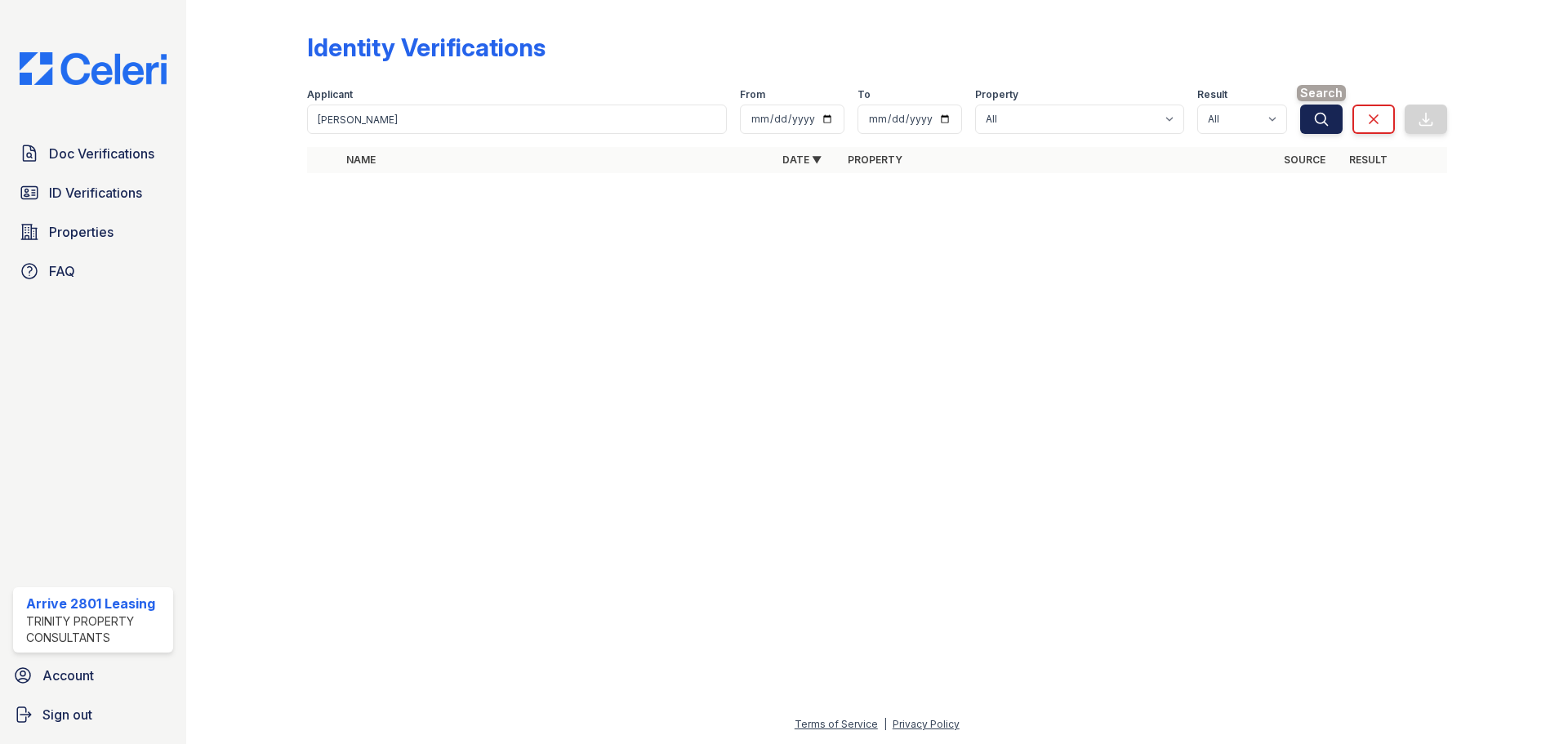
drag, startPoint x: 1296, startPoint y: 131, endPoint x: 1307, endPoint y: 121, distance: 14.9
click at [1298, 129] on div "Applicant Diane From To Property All Arrive 2801 Result All Pass Fail Caution R…" at bounding box center [803, 108] width 993 height 53
click at [1317, 119] on icon "submit" at bounding box center [1321, 119] width 16 height 16
click at [87, 191] on span "ID Verifications" at bounding box center [96, 192] width 93 height 20
